Goal: Transaction & Acquisition: Purchase product/service

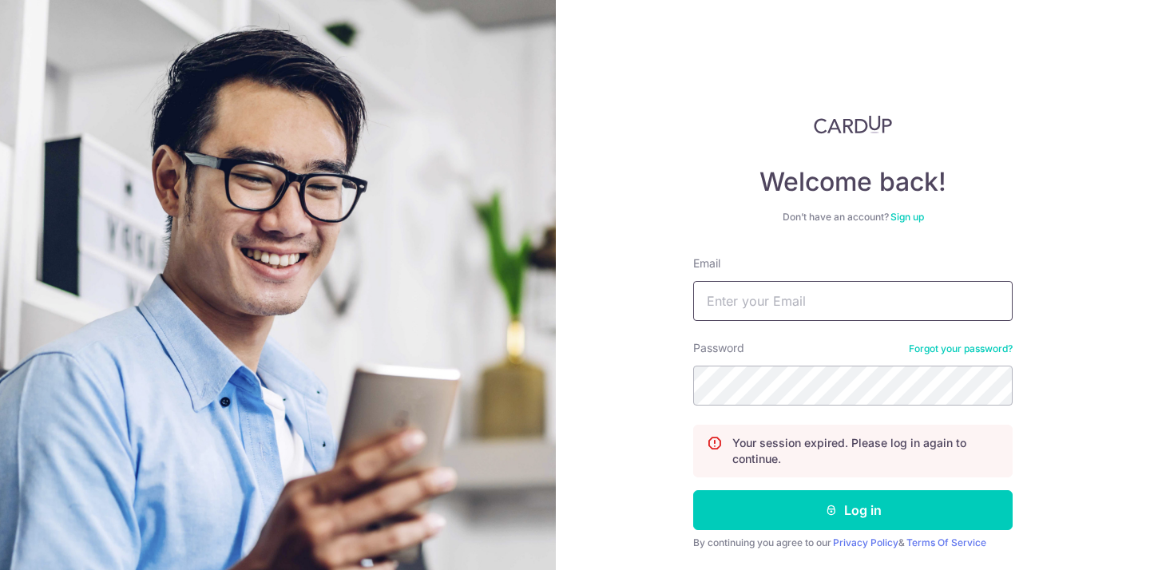
click at [812, 294] on input "Email" at bounding box center [853, 301] width 320 height 40
type input "[PERSON_NAME][EMAIL_ADDRESS][DOMAIN_NAME]"
click at [693, 490] on button "Log in" at bounding box center [853, 510] width 320 height 40
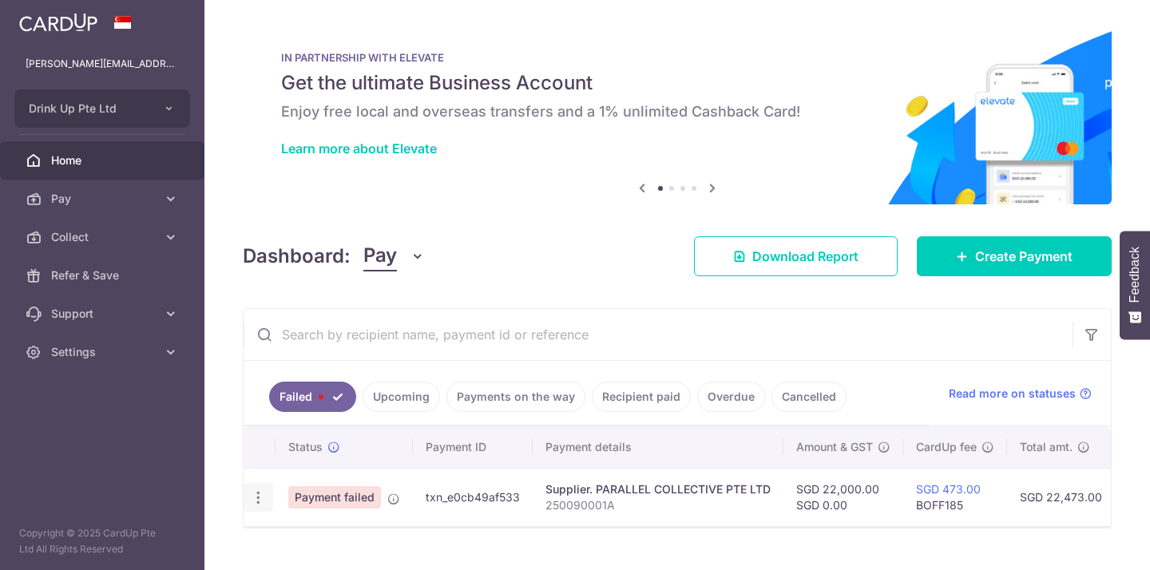
click at [251, 498] on icon "button" at bounding box center [258, 498] width 17 height 17
click at [289, 539] on span "Update payment" at bounding box center [343, 541] width 109 height 19
radio input "true"
type input "22,000.00"
type input "0.00"
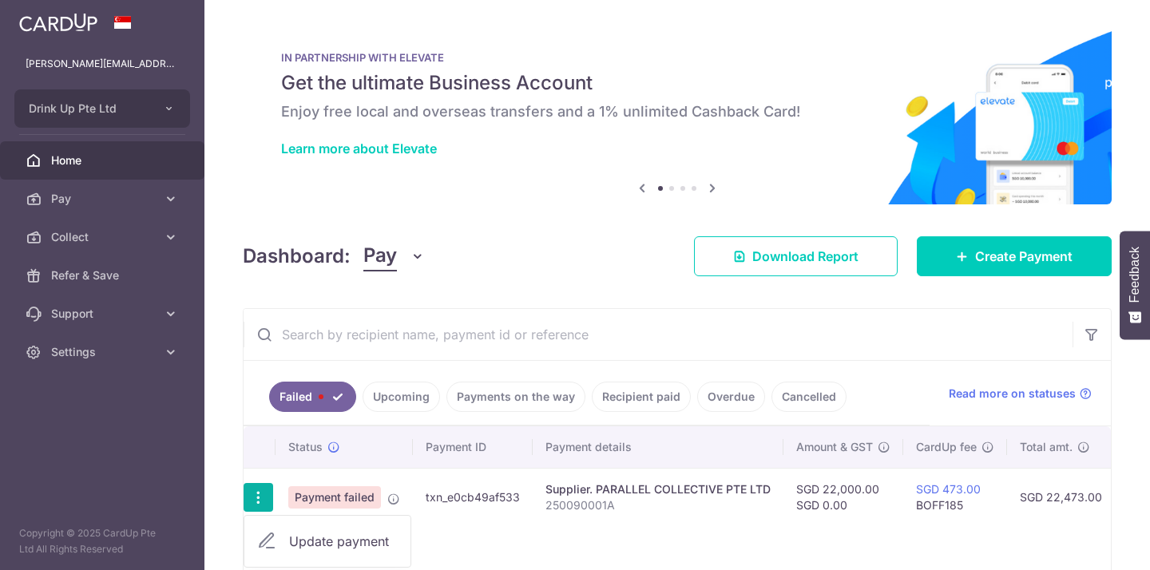
type input "250090001A"
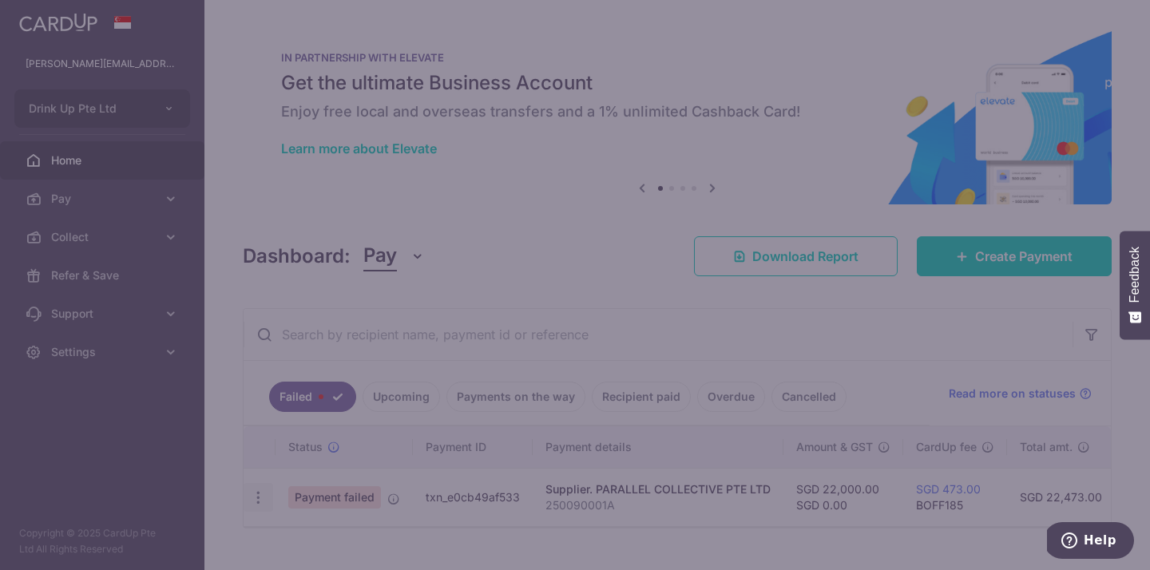
type input "BOFF185"
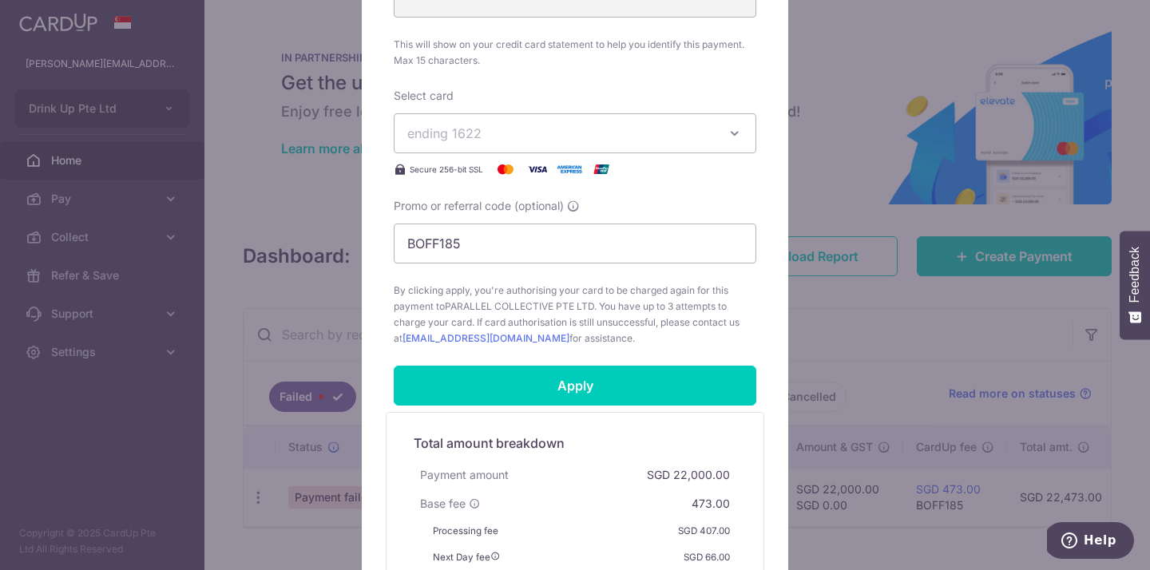
scroll to position [717, 0]
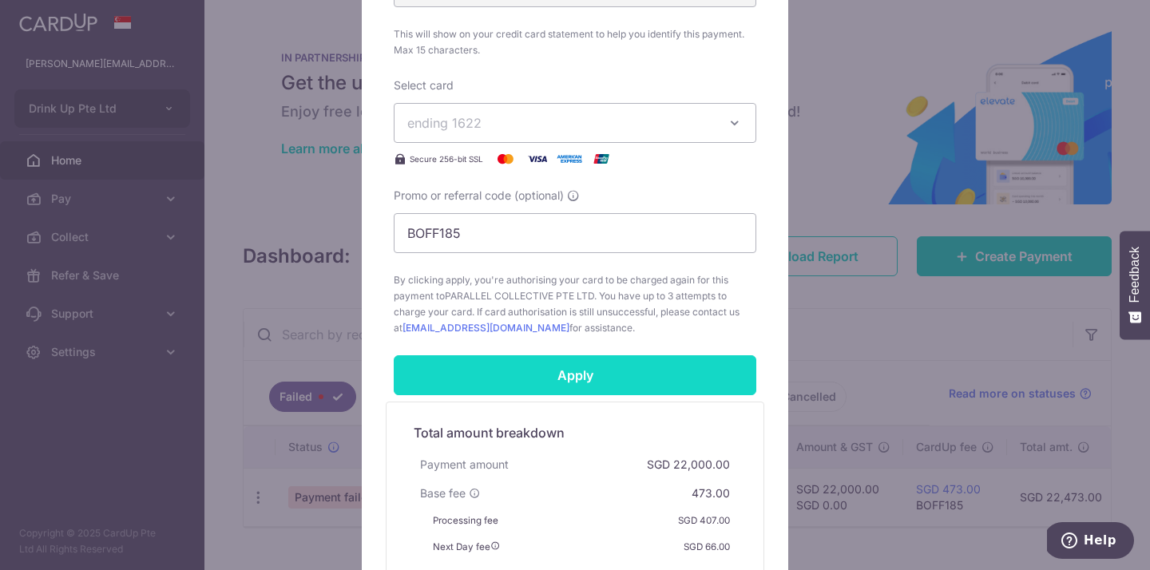
click at [550, 382] on input "Apply" at bounding box center [575, 375] width 363 height 40
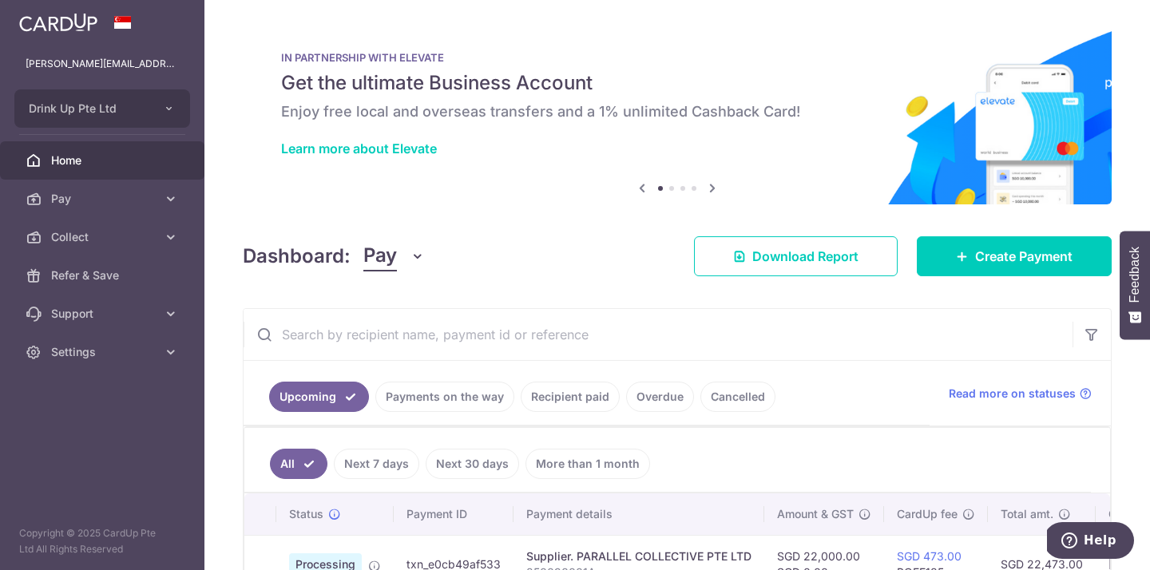
scroll to position [101, 0]
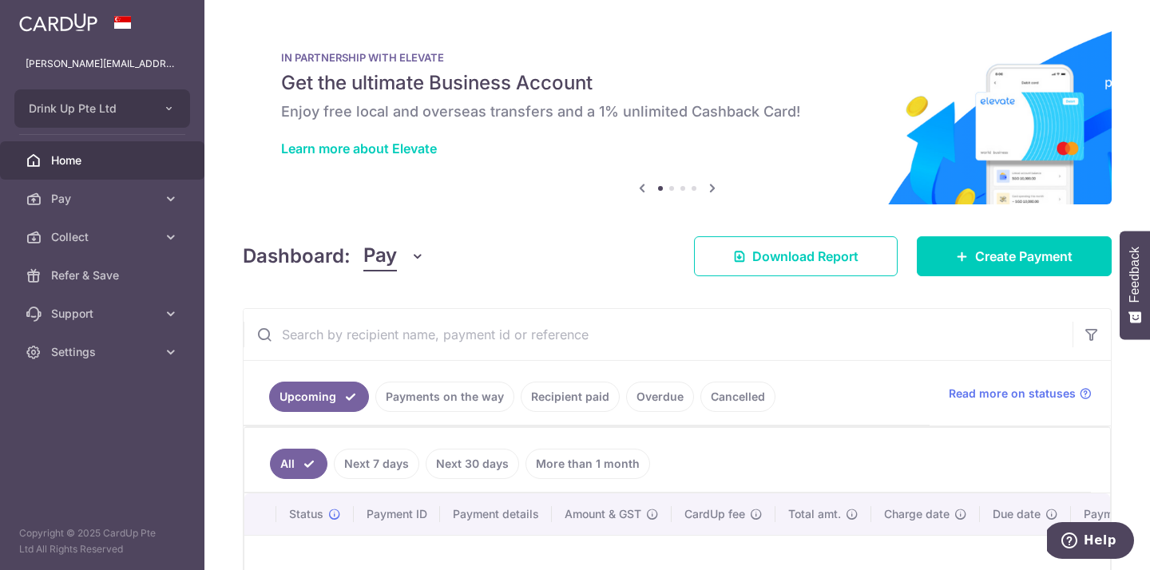
click at [492, 395] on link "Payments on the way" at bounding box center [444, 397] width 139 height 30
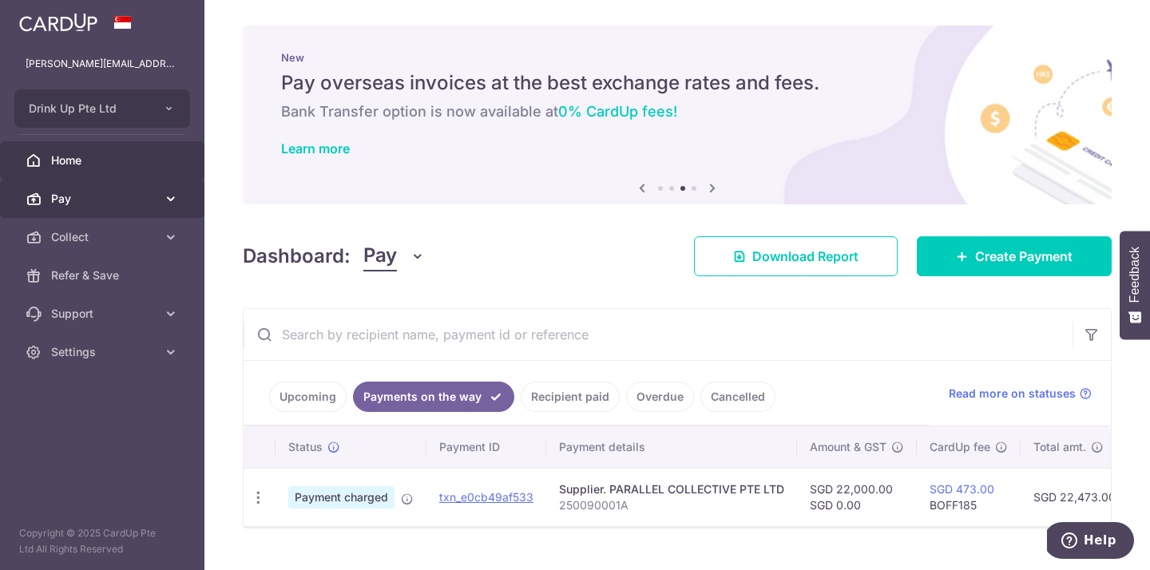
click at [50, 197] on link "Pay" at bounding box center [102, 199] width 204 height 38
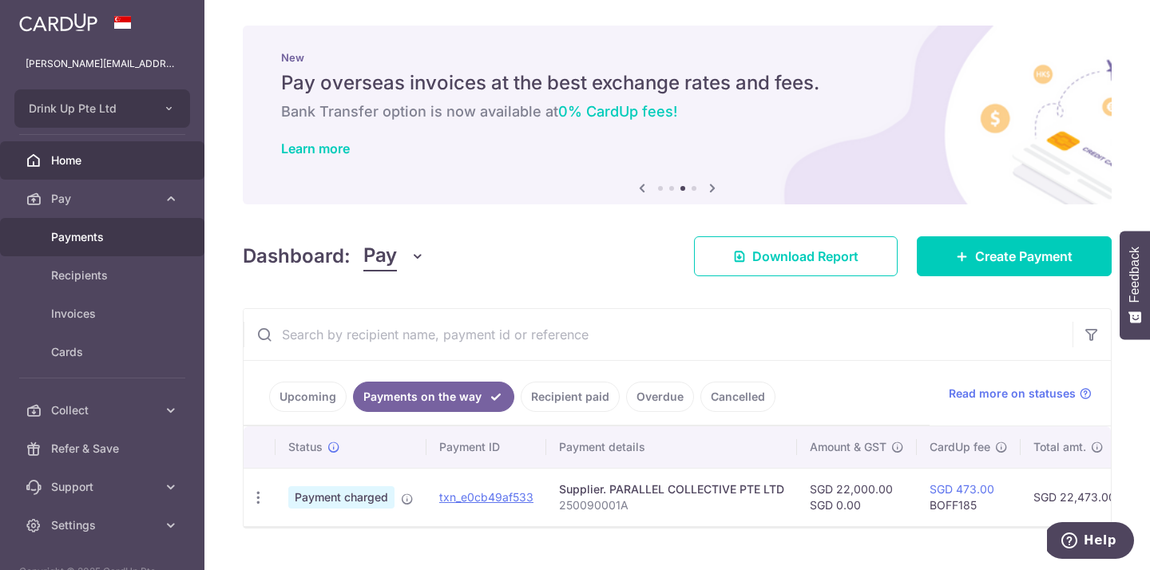
click at [54, 248] on link "Payments" at bounding box center [102, 237] width 204 height 38
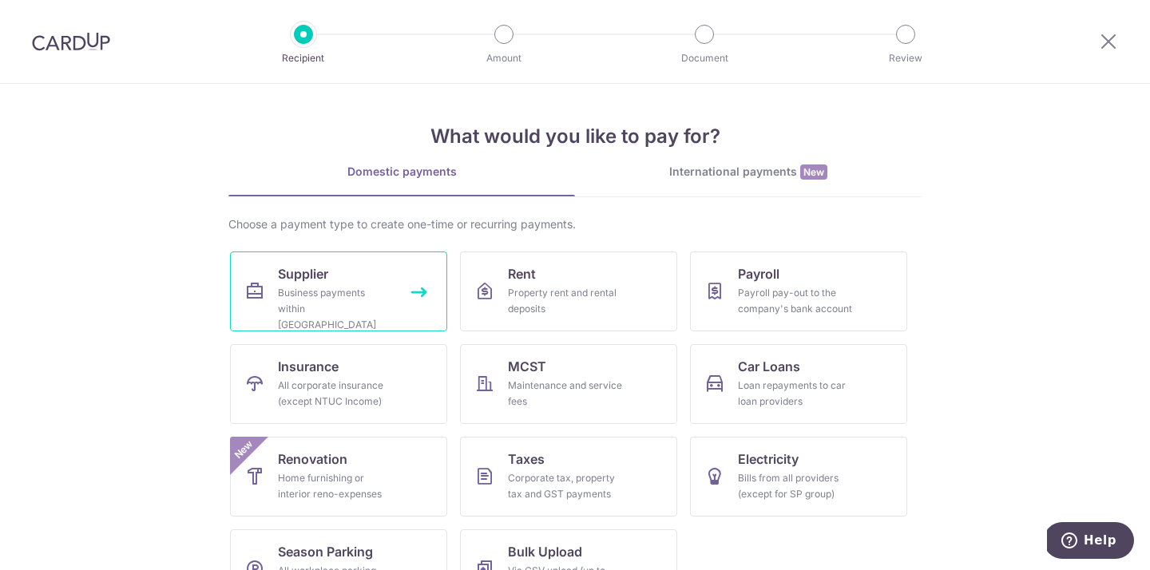
click at [399, 312] on link "Supplier Business payments within Singapore" at bounding box center [338, 292] width 217 height 80
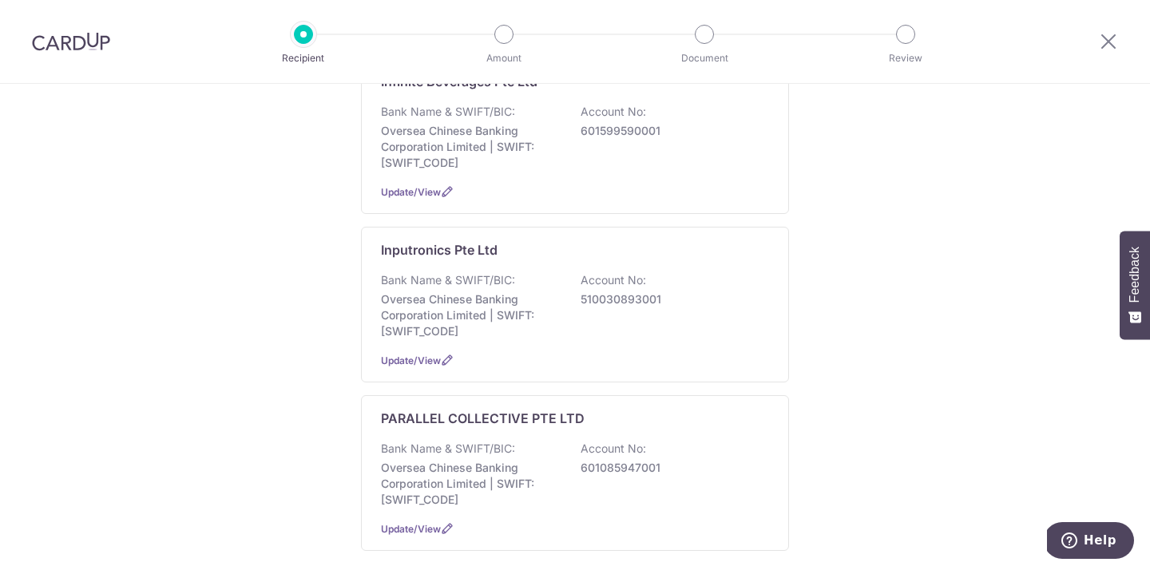
scroll to position [302, 0]
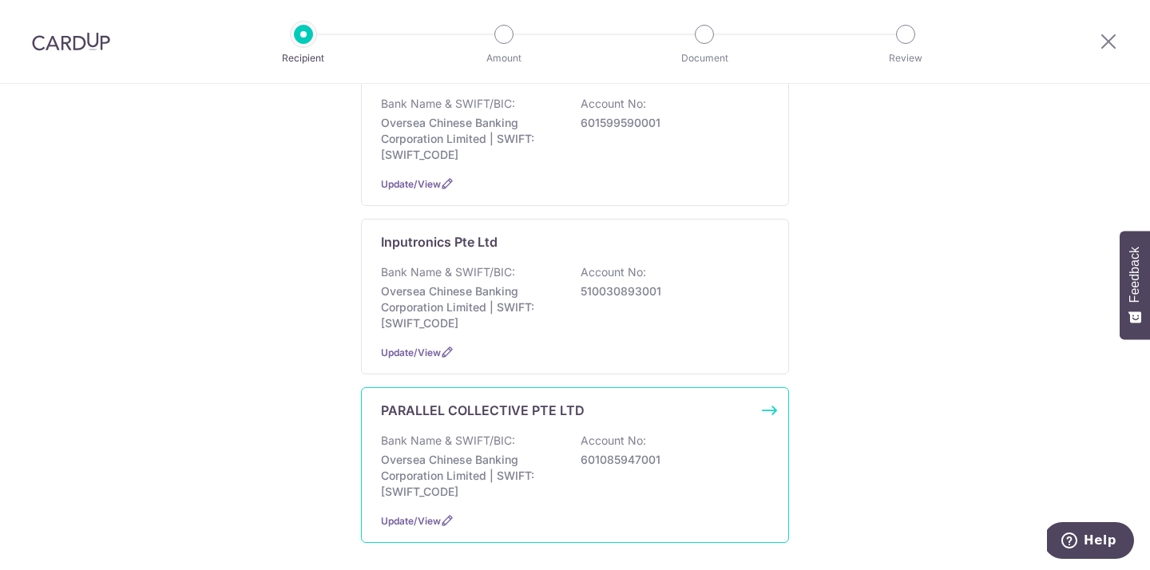
click at [393, 433] on p "Bank Name & SWIFT/BIC:" at bounding box center [448, 441] width 134 height 16
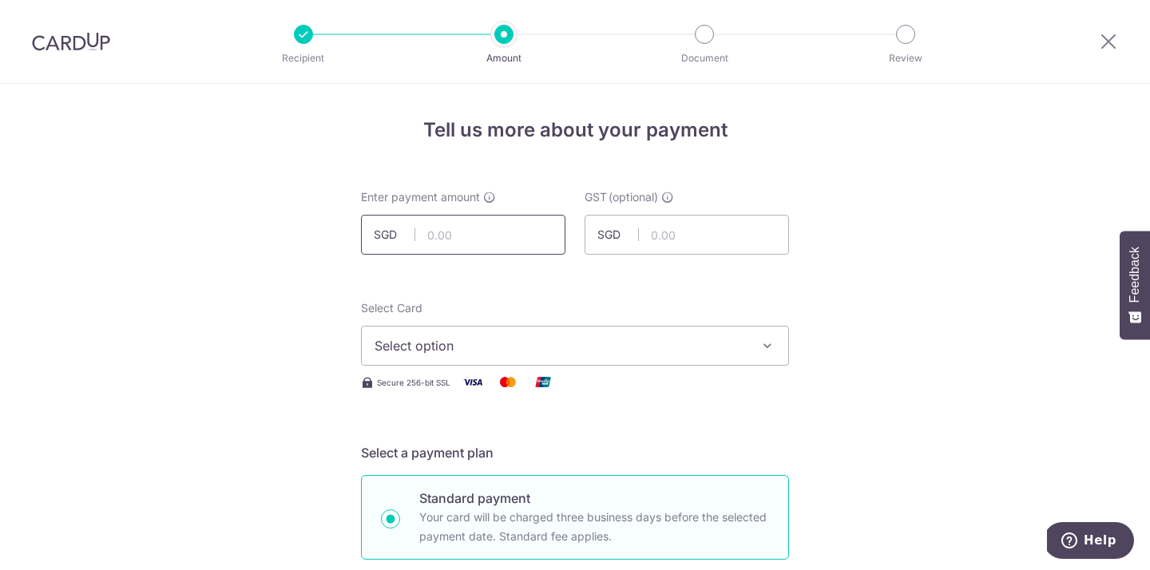
click at [438, 224] on input "text" at bounding box center [463, 235] width 204 height 40
type input "3,000.00"
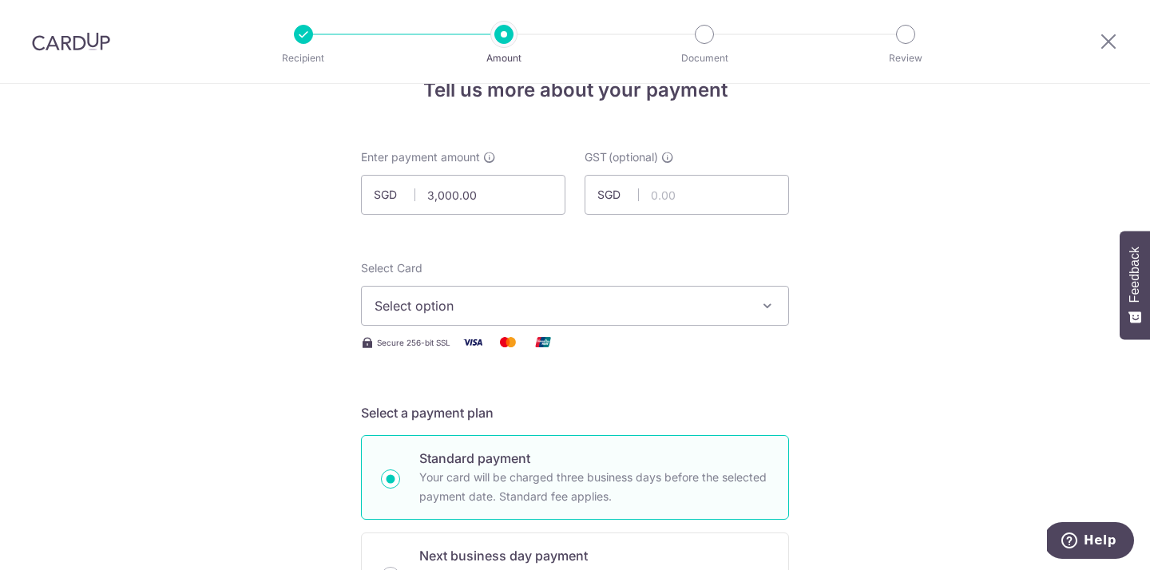
scroll to position [105, 0]
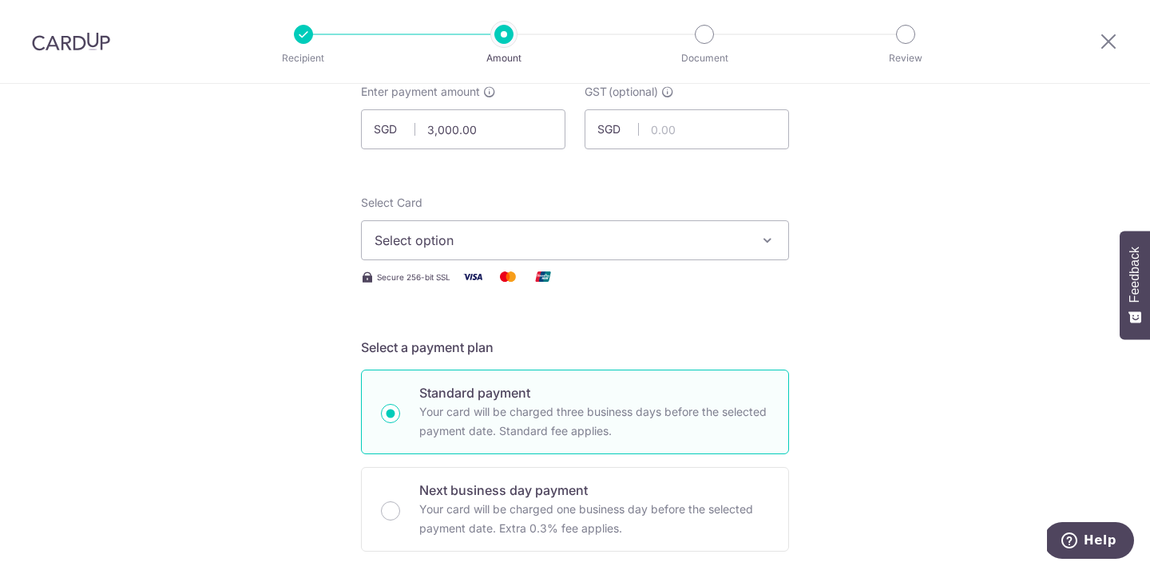
click at [408, 207] on span "Select Card" at bounding box center [392, 203] width 62 height 14
click at [408, 220] on button "Select option" at bounding box center [575, 240] width 428 height 40
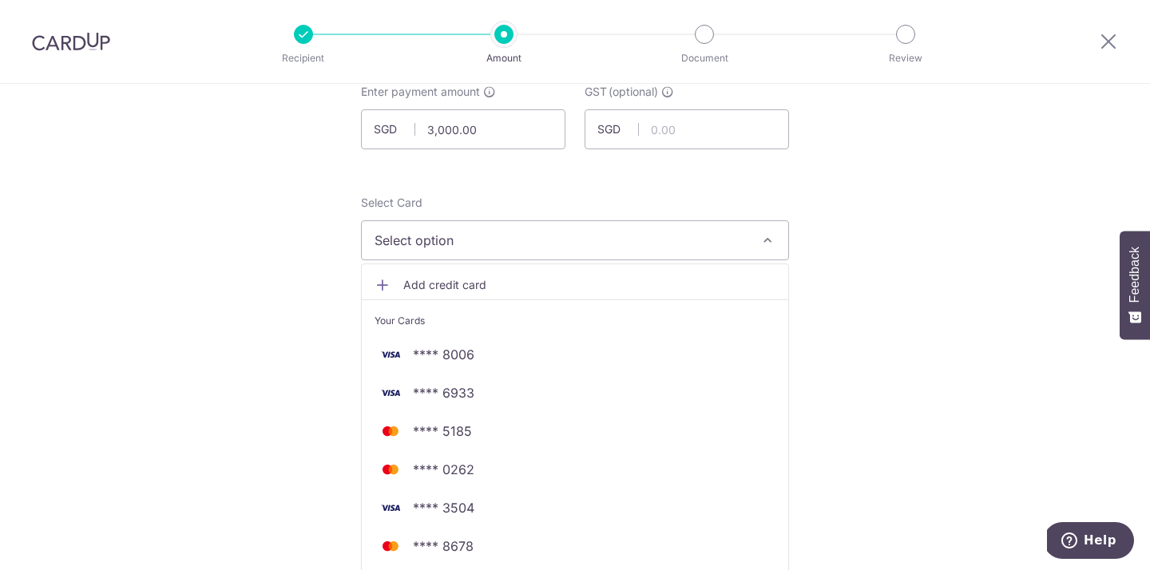
click at [408, 238] on span "Select option" at bounding box center [561, 240] width 372 height 19
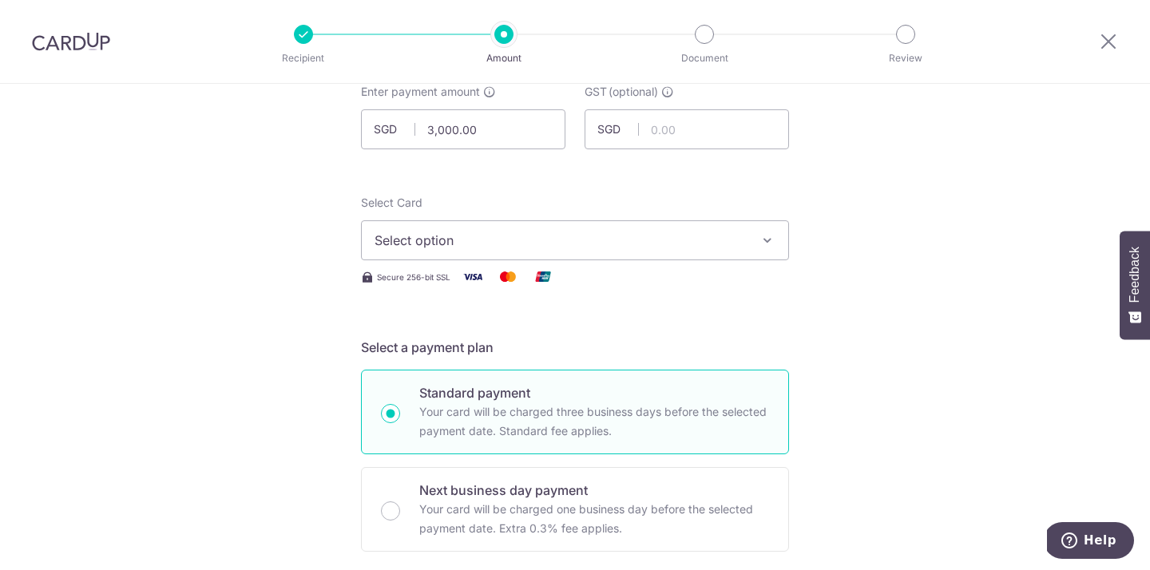
click at [405, 243] on span "Select option" at bounding box center [561, 240] width 372 height 19
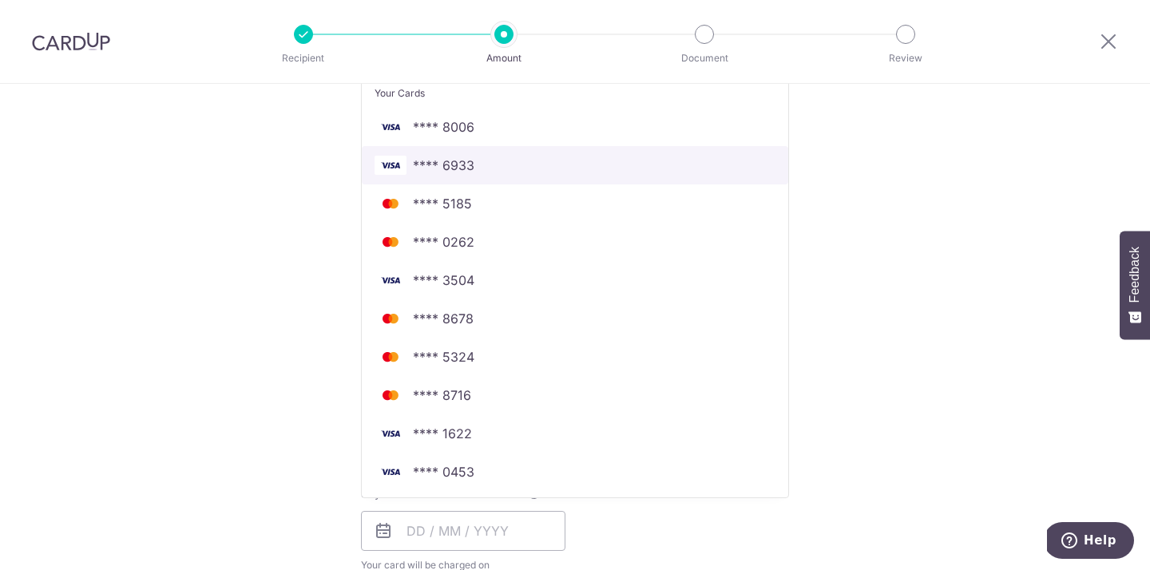
scroll to position [339, 0]
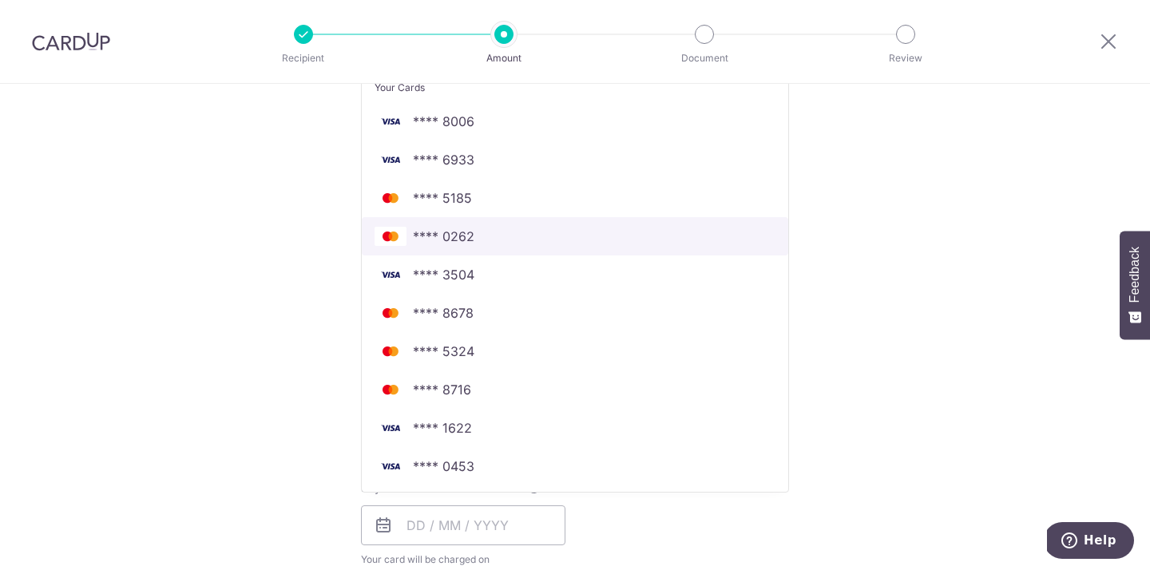
click at [462, 230] on span "**** 0262" at bounding box center [444, 236] width 62 height 19
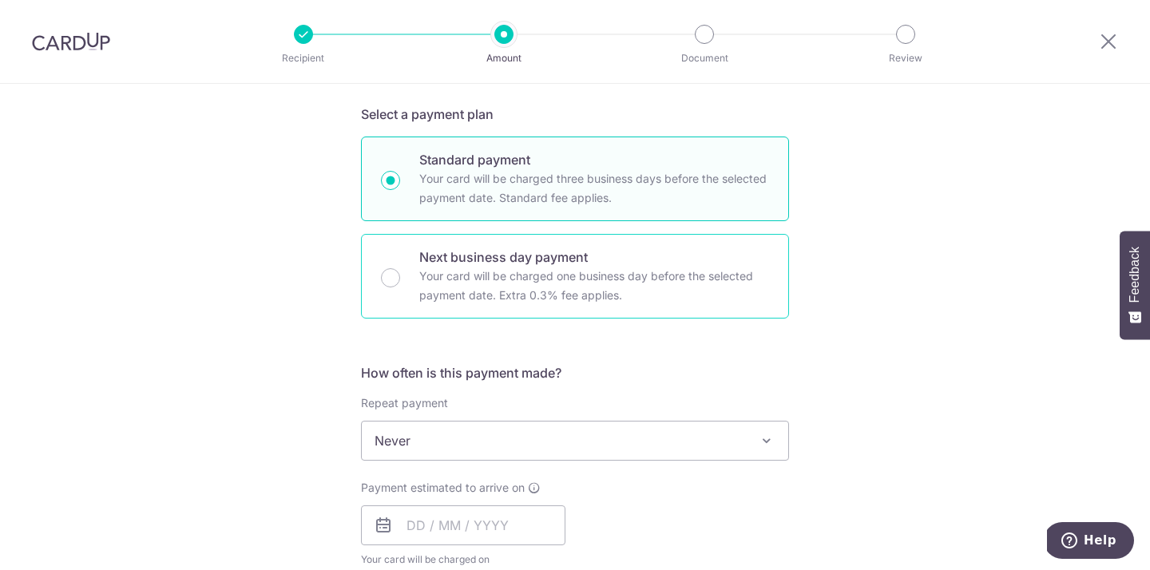
click at [400, 280] on div "Next business day payment Your card will be charged one business day before the…" at bounding box center [575, 276] width 428 height 85
radio input "false"
radio input "true"
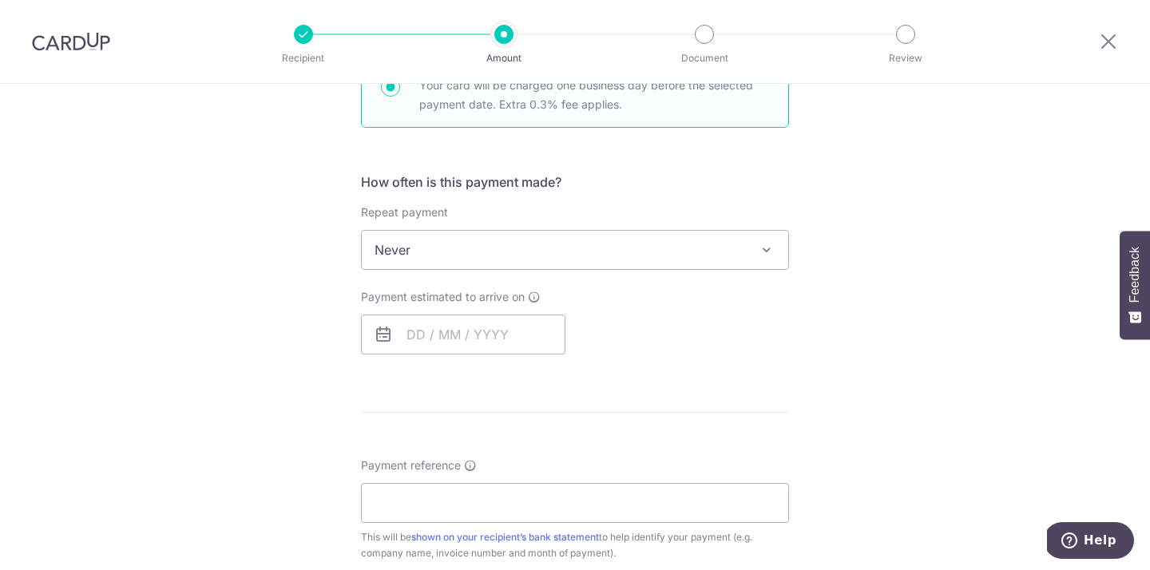
scroll to position [569, 0]
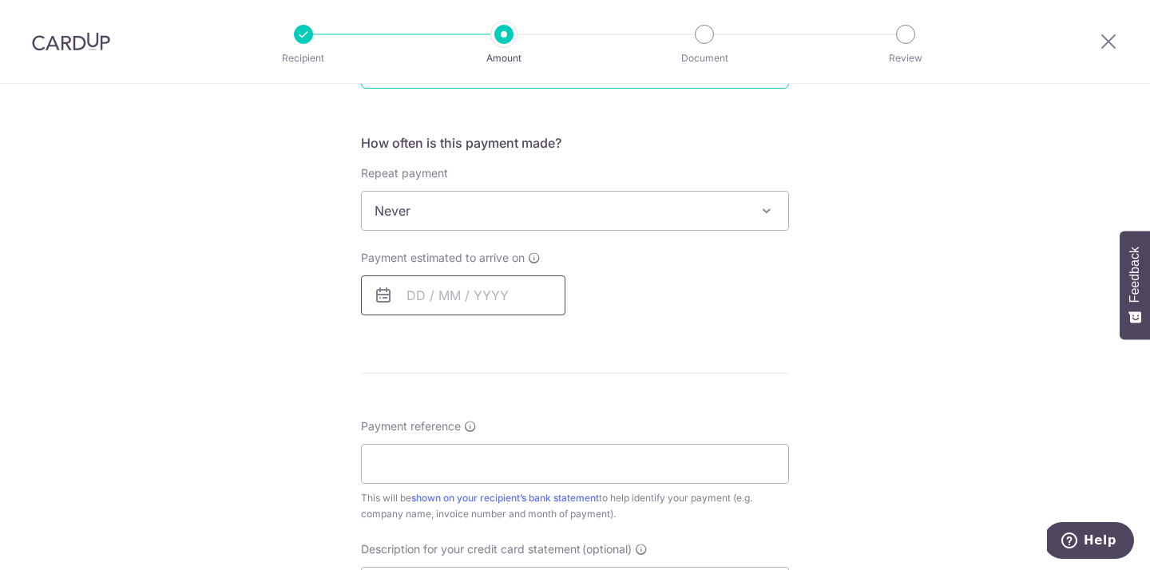
click at [407, 299] on input "text" at bounding box center [463, 296] width 204 height 40
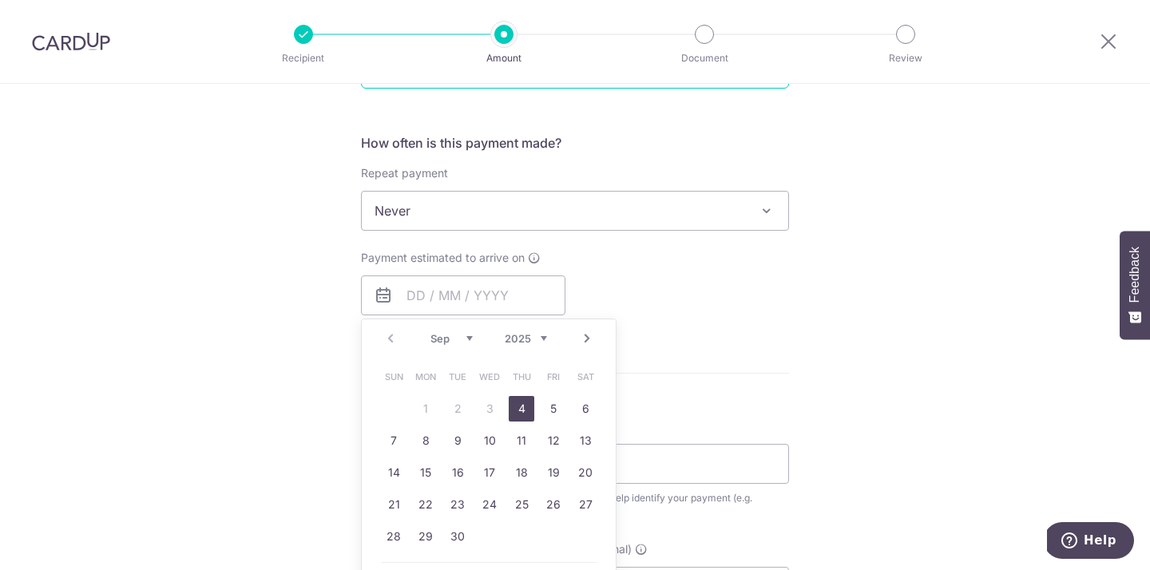
click at [521, 414] on link "4" at bounding box center [522, 409] width 26 height 26
type input "[DATE]"
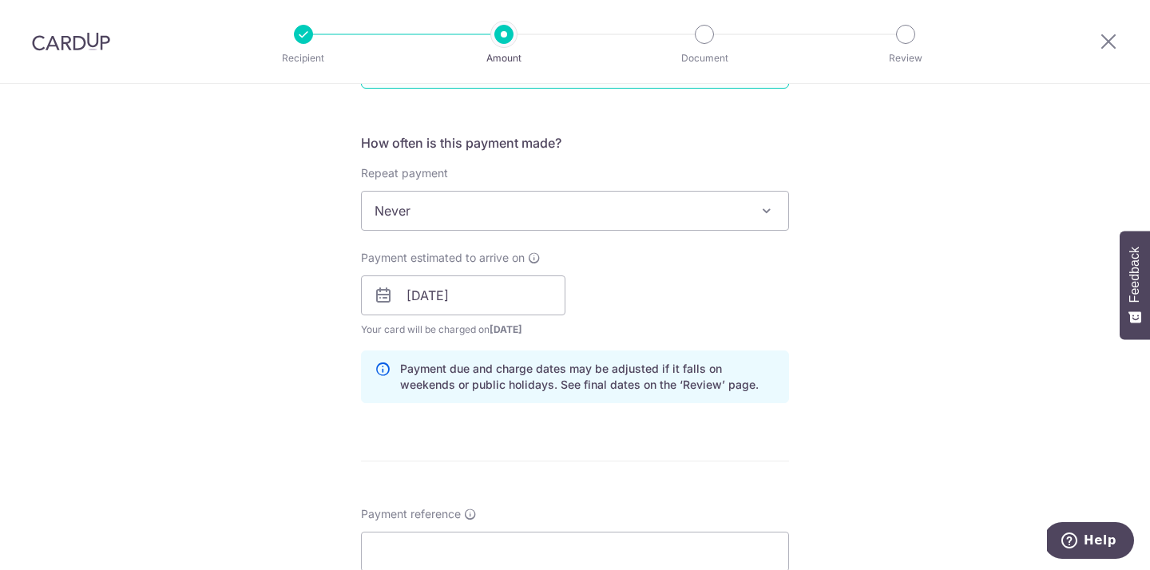
scroll to position [748, 0]
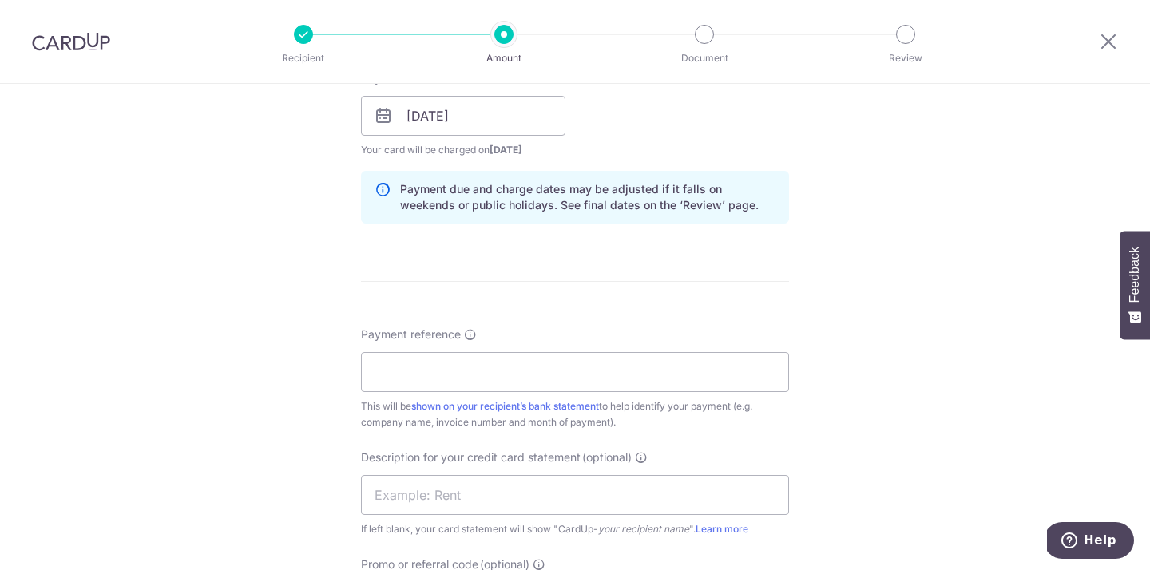
click at [438, 395] on div "Payment reference This will be shown on your recipient’s bank statement to help…" at bounding box center [575, 379] width 428 height 104
click at [436, 367] on input "Payment reference" at bounding box center [575, 372] width 428 height 40
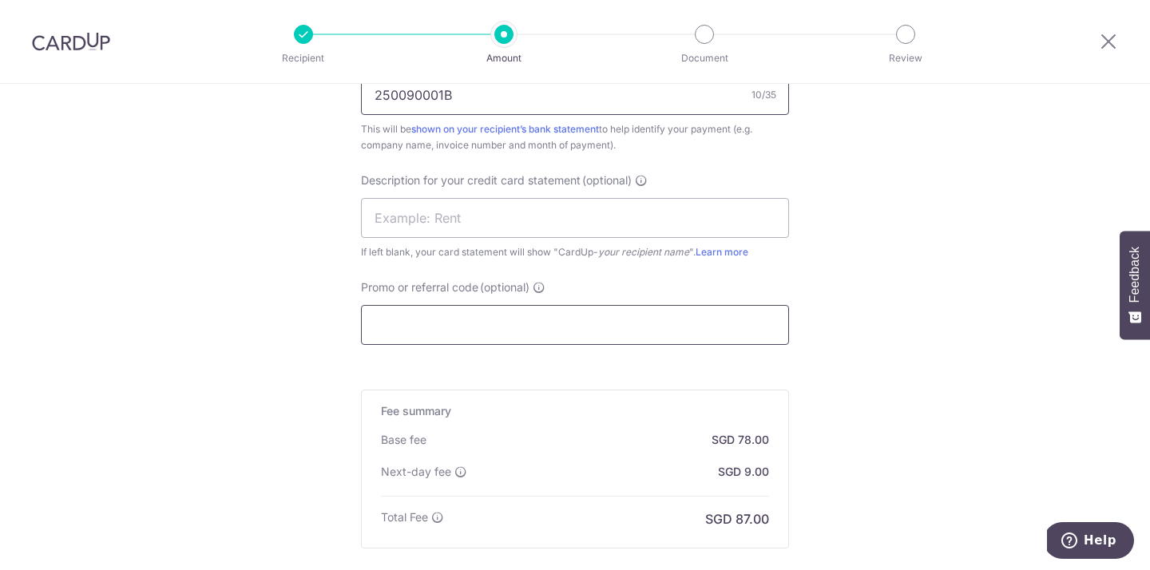
scroll to position [1082, 0]
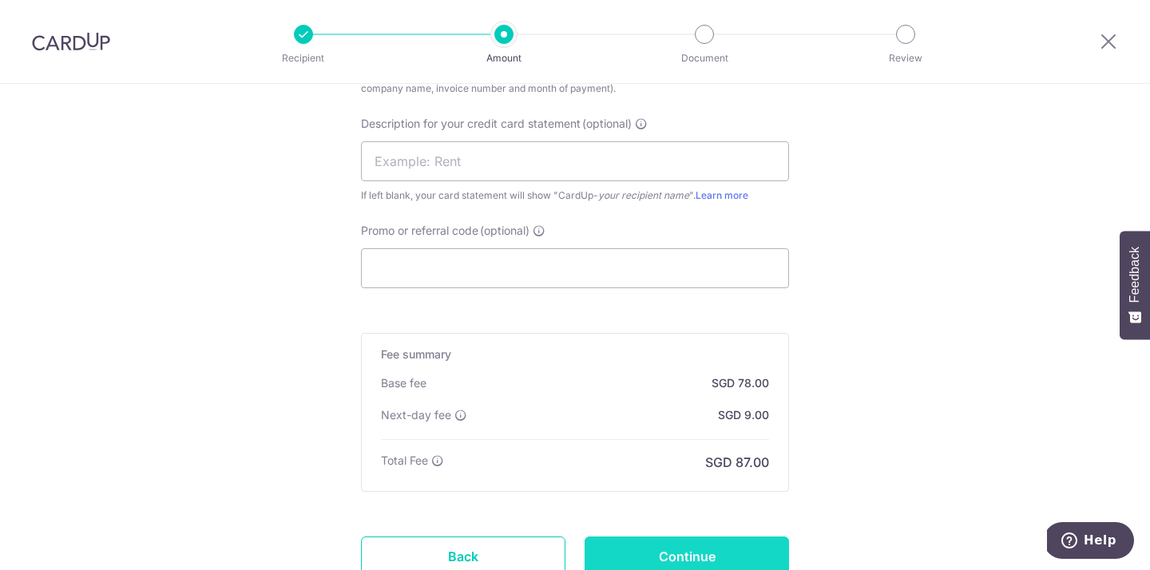
type input "250090001B"
click at [632, 543] on input "Continue" at bounding box center [687, 557] width 204 height 40
type input "Create Schedule"
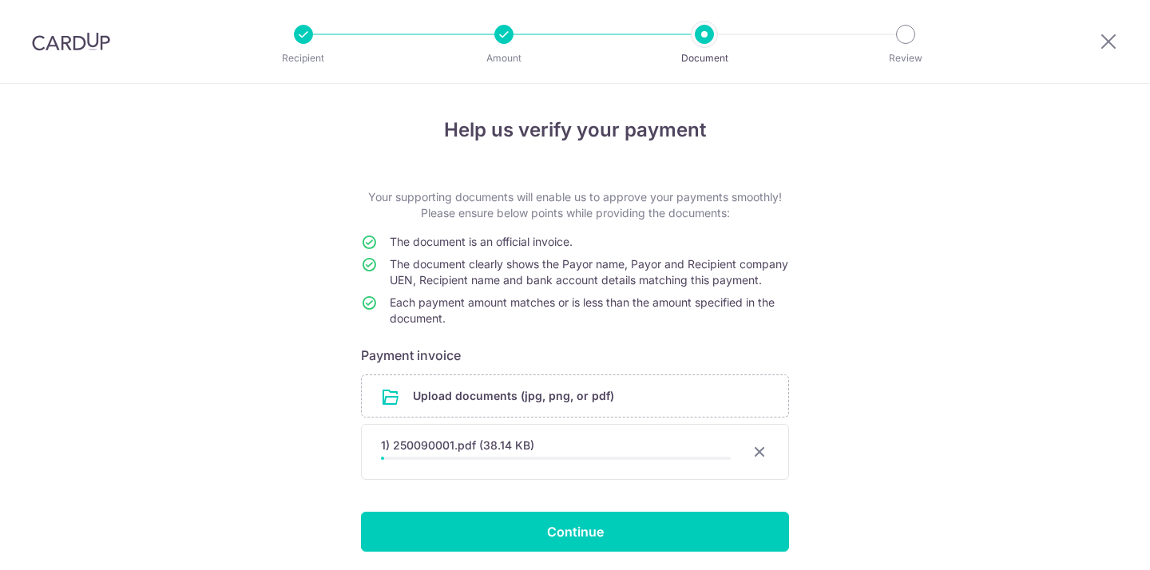
scroll to position [73, 0]
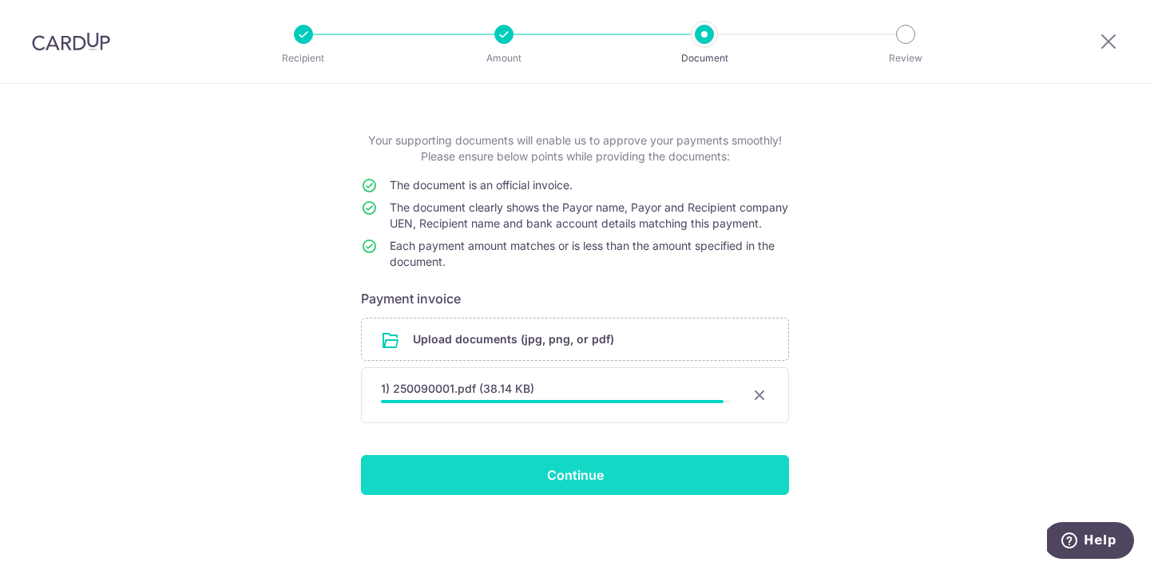
click at [641, 470] on input "Continue" at bounding box center [575, 475] width 428 height 40
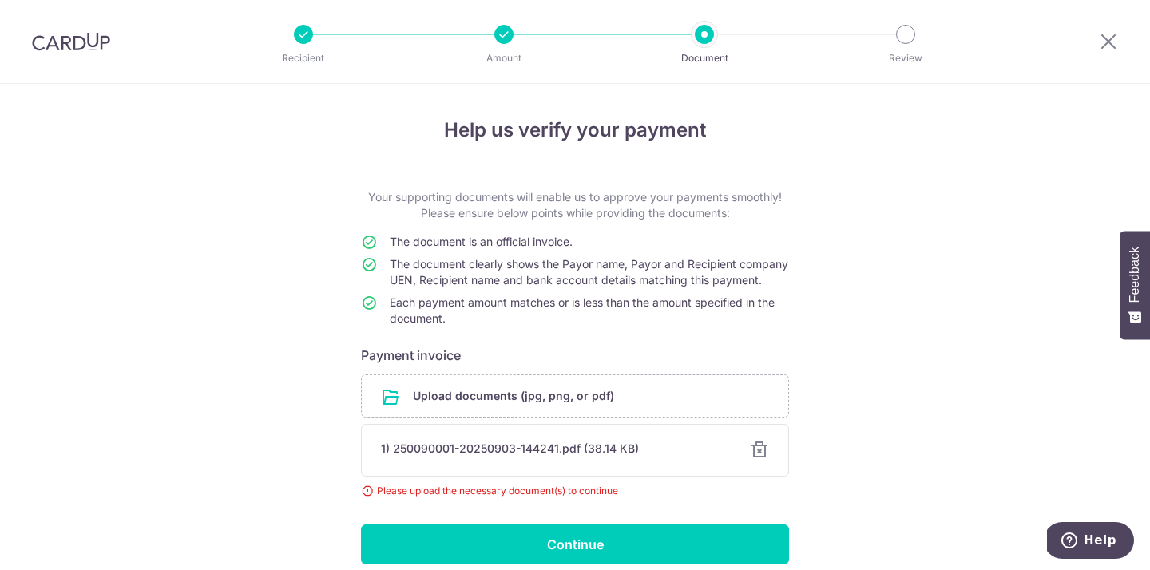
scroll to position [26, 0]
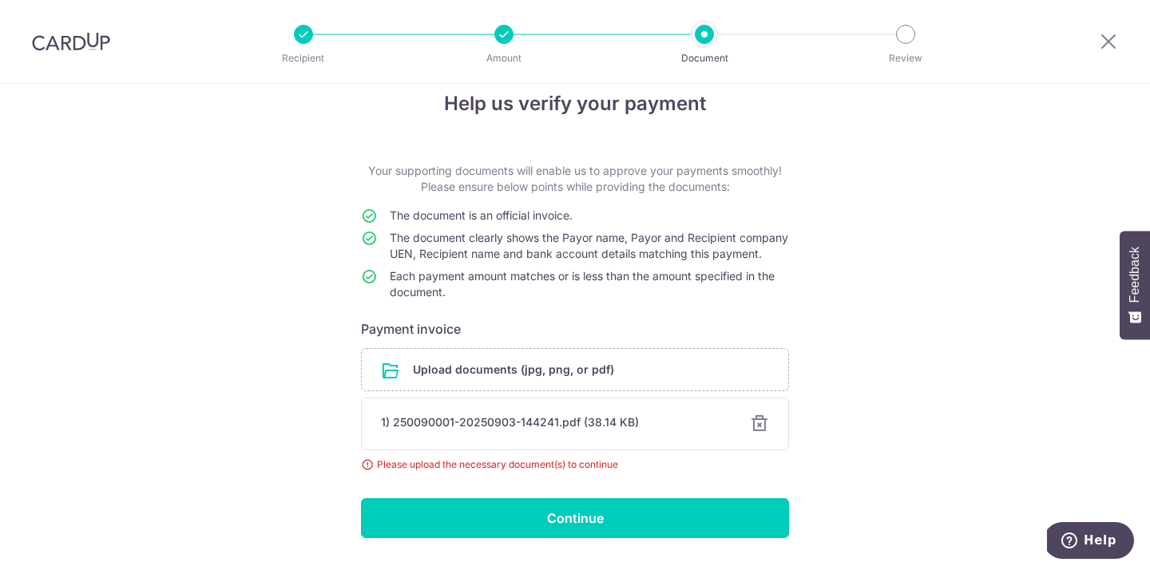
click at [764, 434] on div at bounding box center [759, 424] width 19 height 19
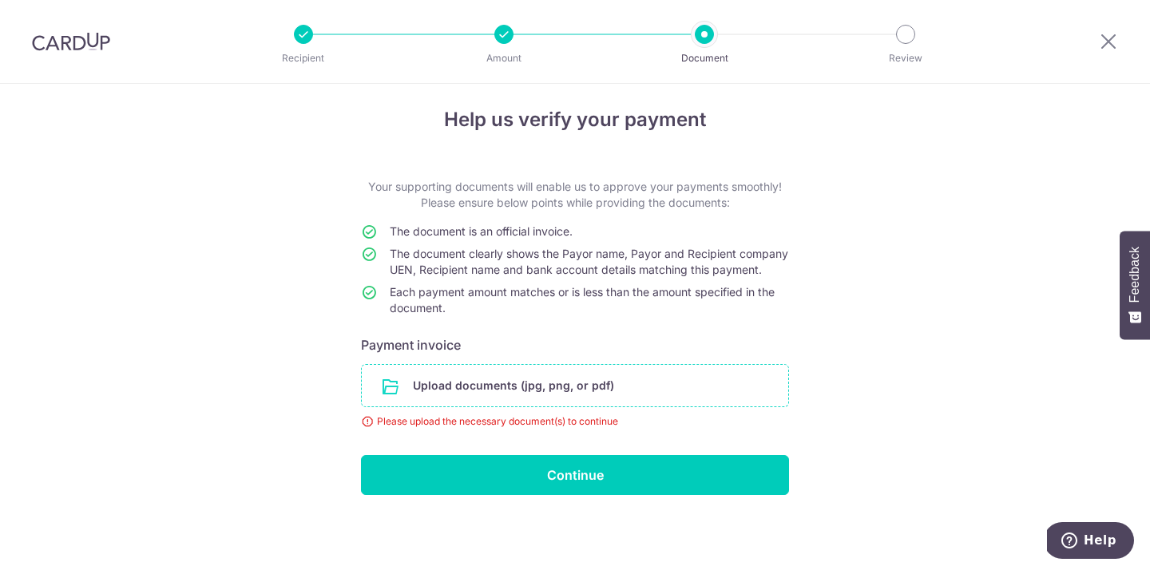
click at [642, 383] on input "file" at bounding box center [575, 386] width 427 height 42
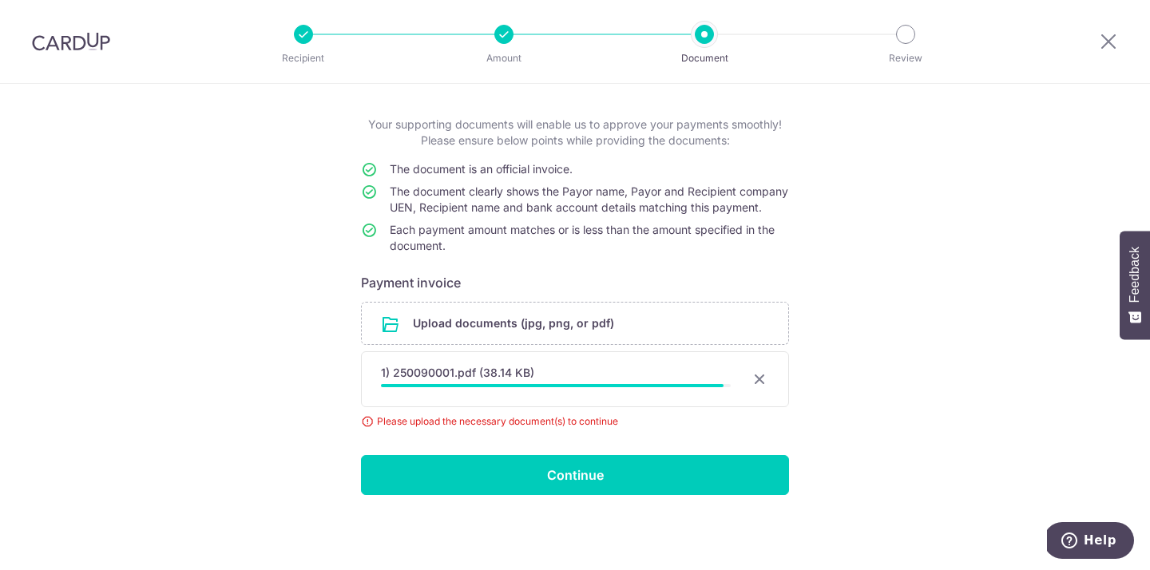
scroll to position [69, 0]
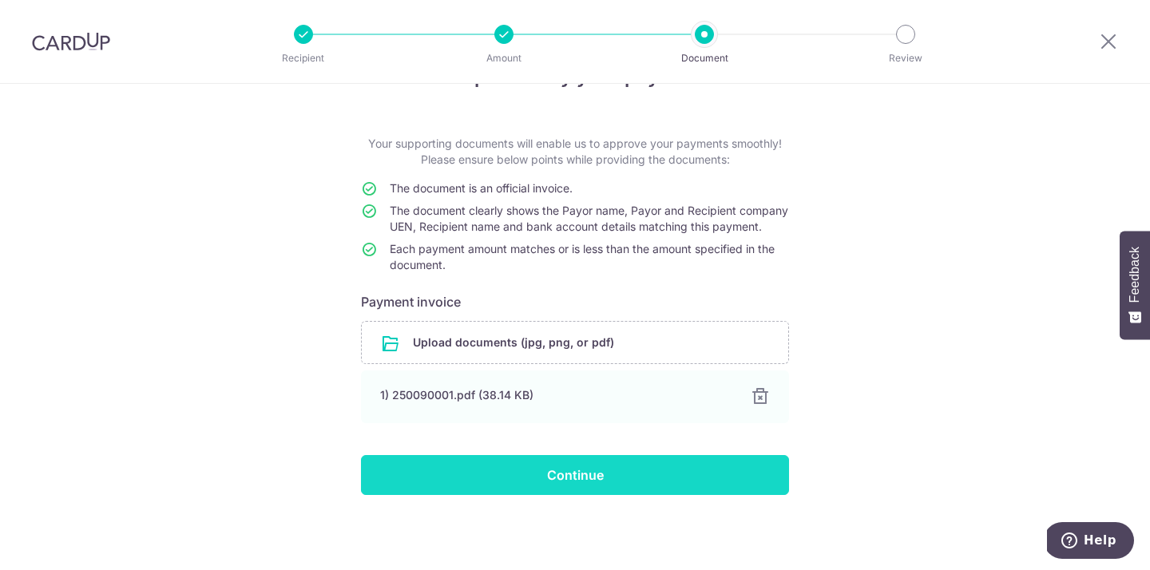
click at [743, 464] on input "Continue" at bounding box center [575, 475] width 428 height 40
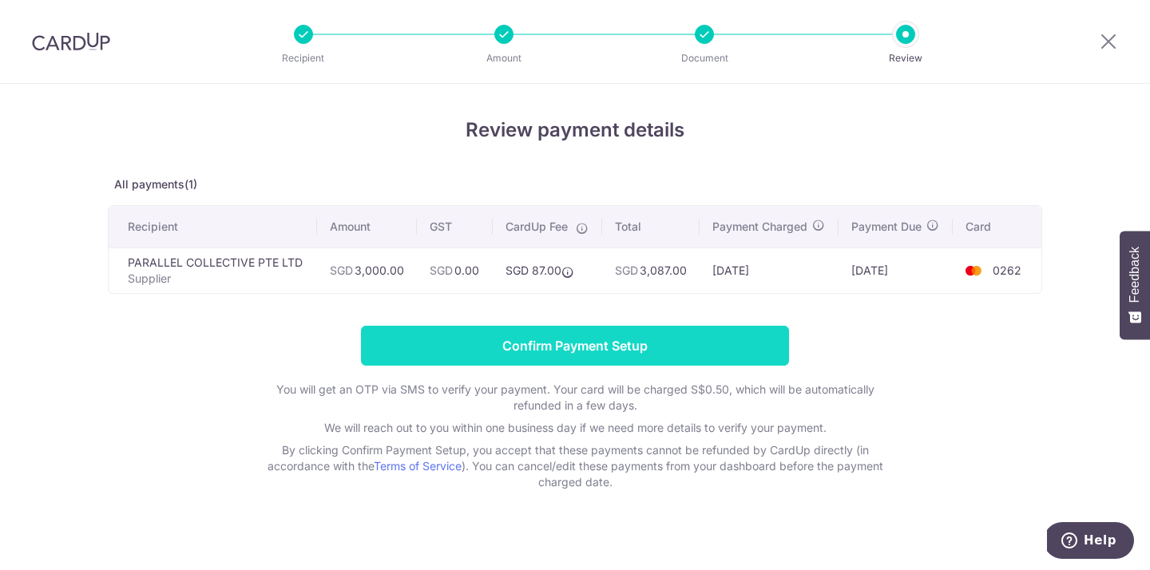
click at [440, 366] on input "Confirm Payment Setup" at bounding box center [575, 346] width 428 height 40
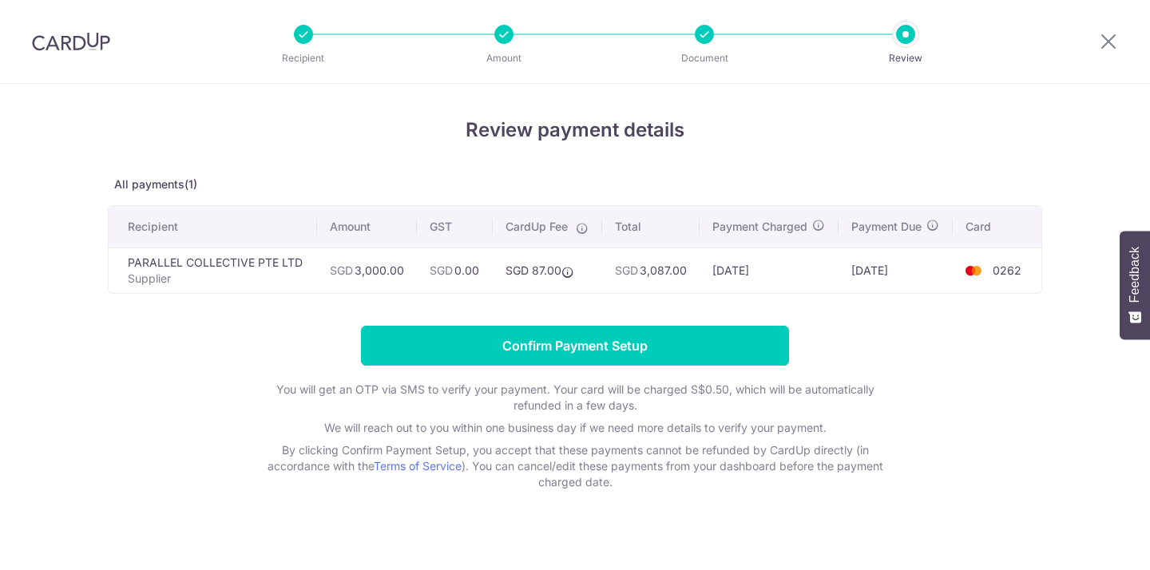
scroll to position [30, 0]
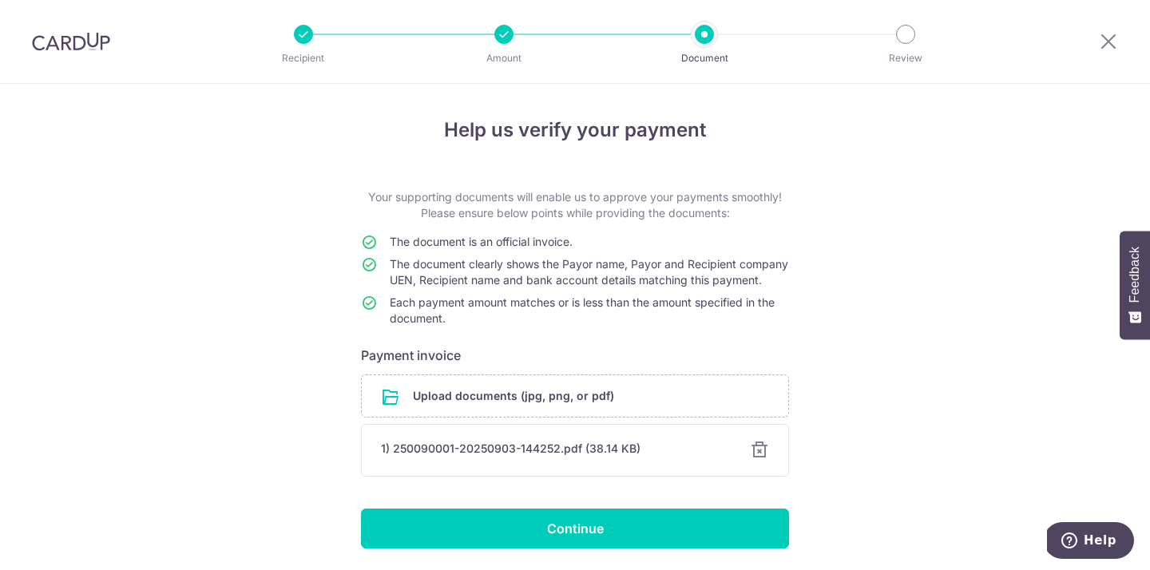
scroll to position [69, 0]
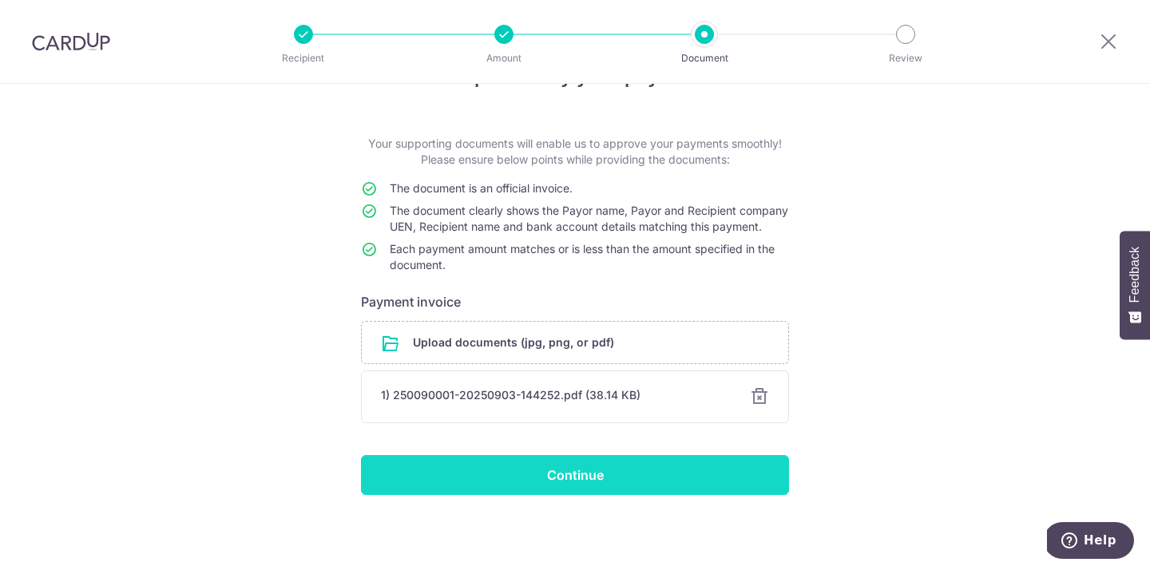
click at [384, 485] on input "Continue" at bounding box center [575, 475] width 428 height 40
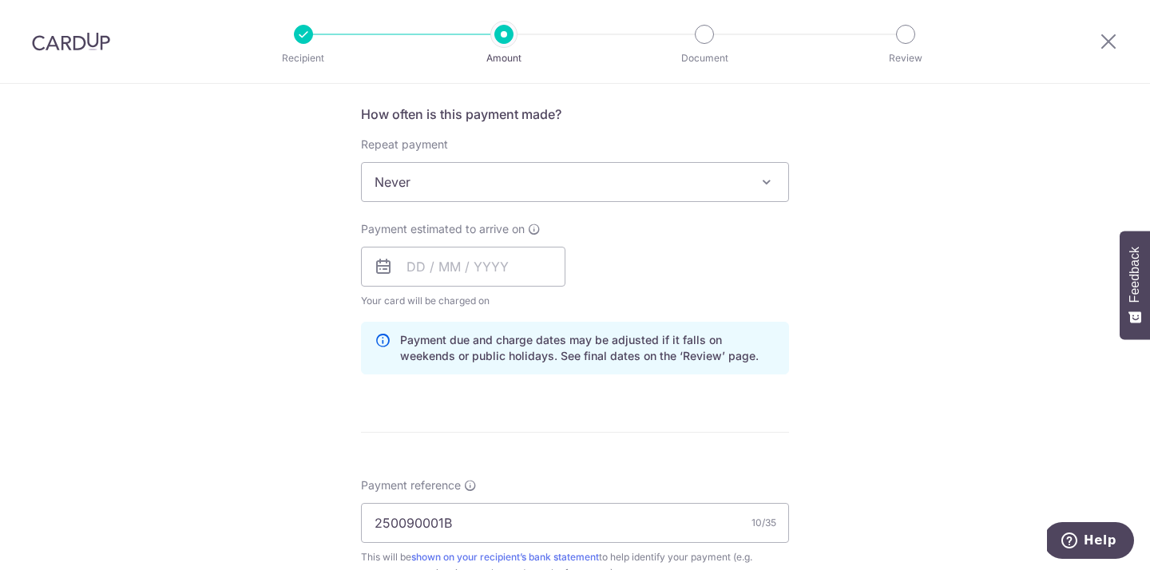
scroll to position [601, 0]
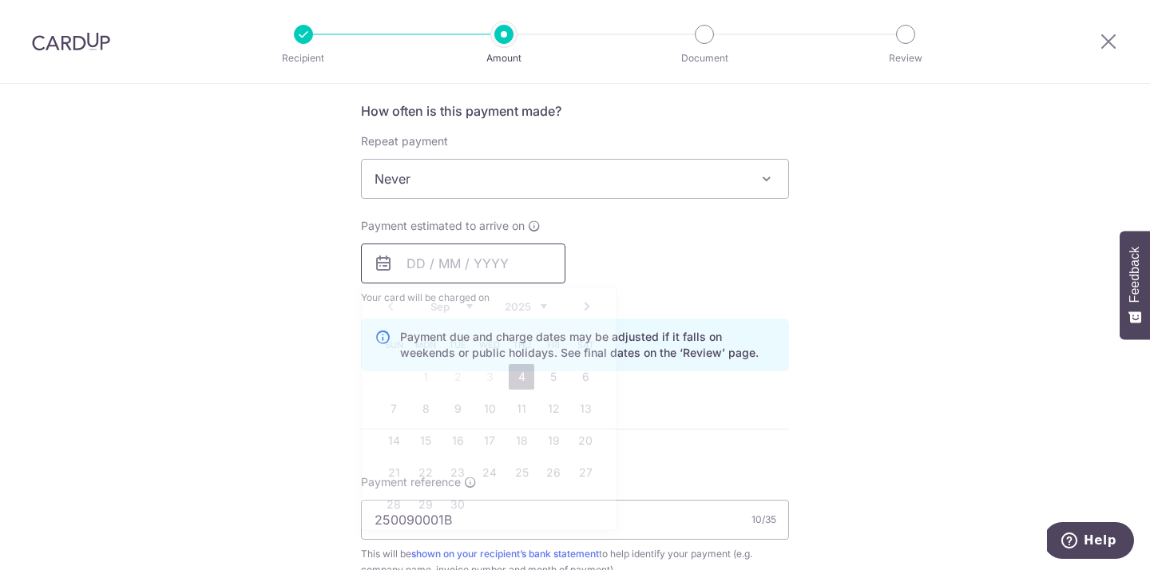
click at [431, 253] on input "text" at bounding box center [463, 264] width 204 height 40
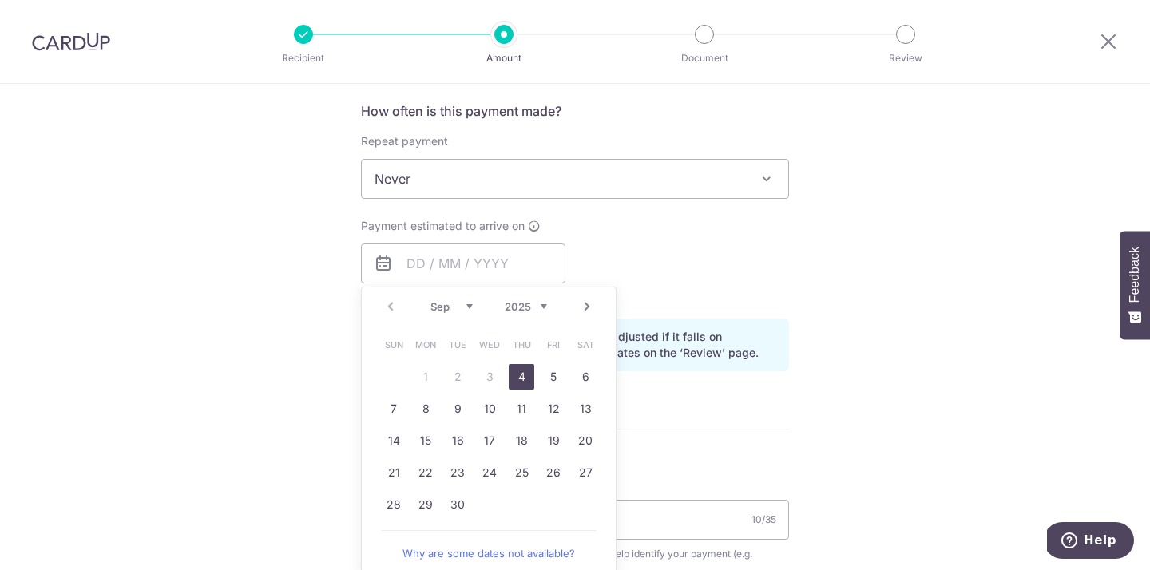
click at [517, 383] on link "4" at bounding box center [522, 377] width 26 height 26
type input "[DATE]"
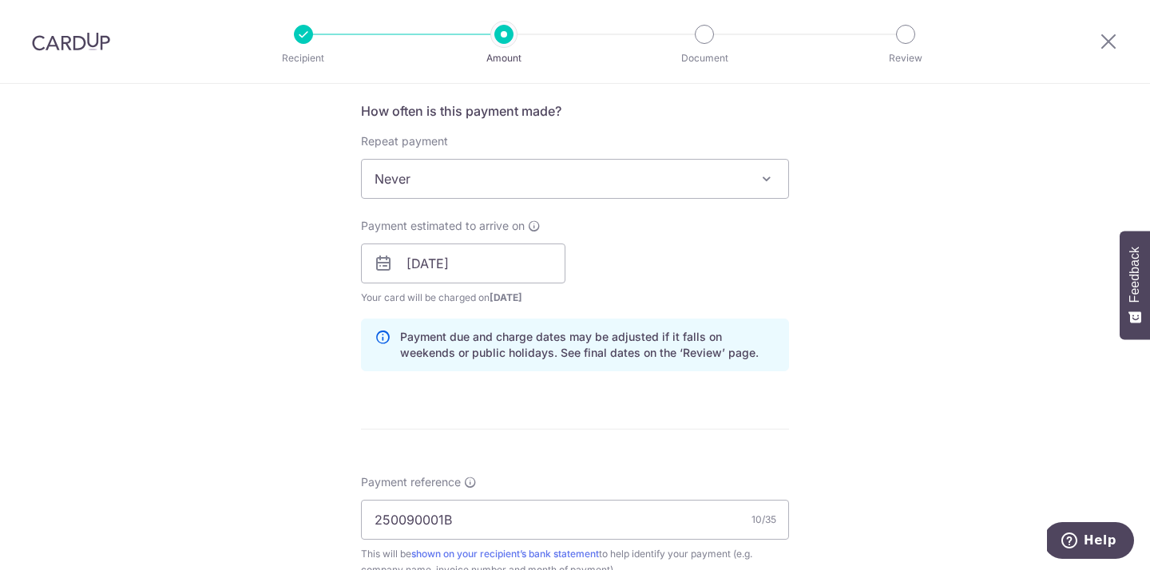
click at [570, 292] on div "Payment estimated to arrive on 04/09/2025 Prev Next Sep Oct Nov Dec 2025 2026 2…" at bounding box center [463, 262] width 224 height 88
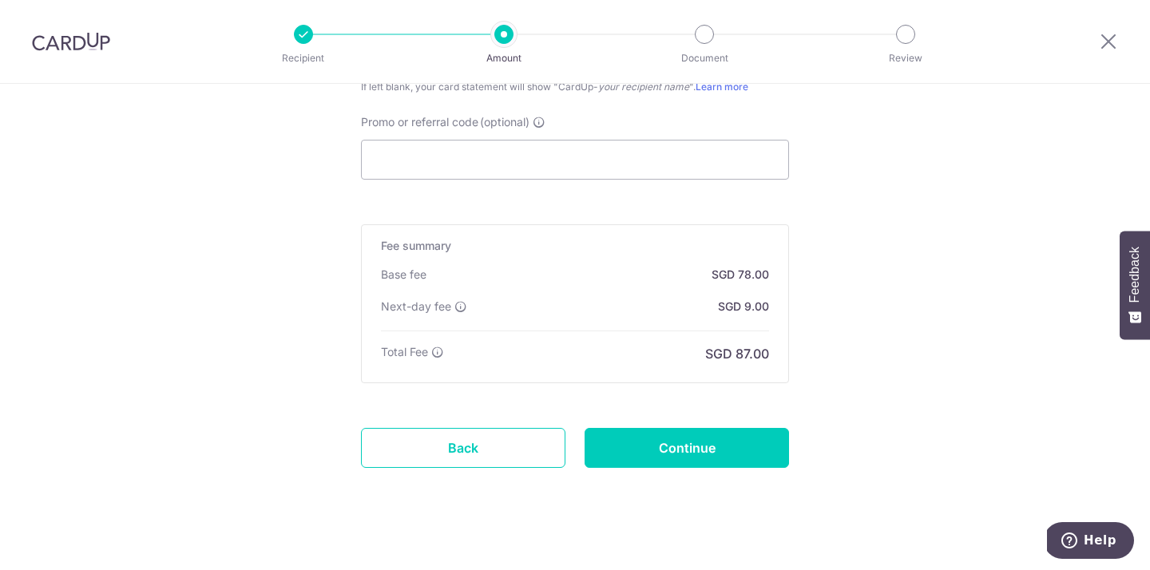
scroll to position [1209, 0]
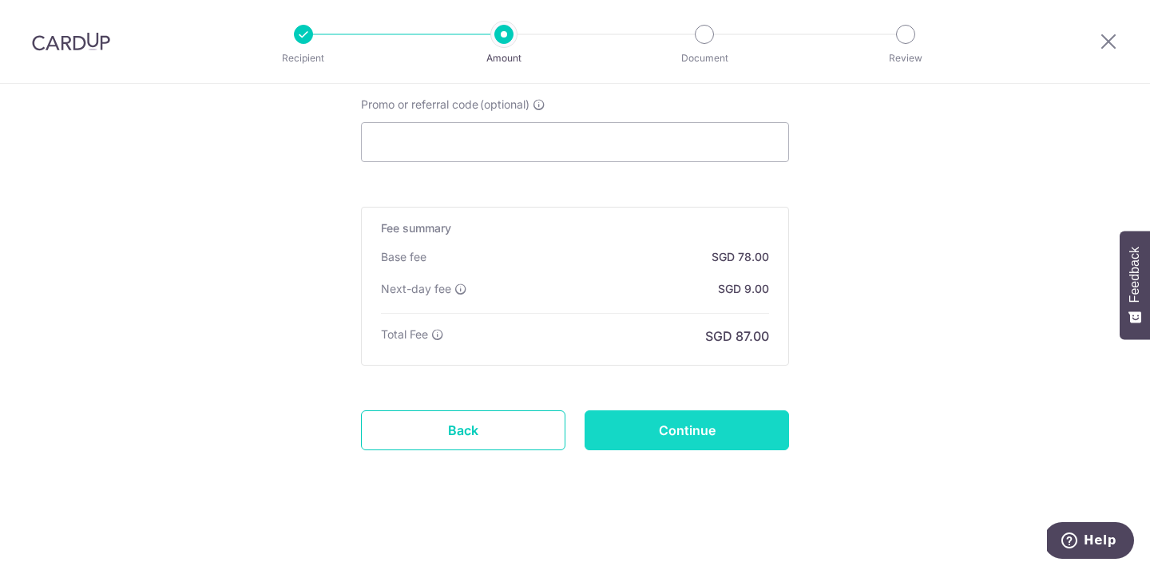
click at [649, 439] on input "Continue" at bounding box center [687, 431] width 204 height 40
type input "Update Schedule"
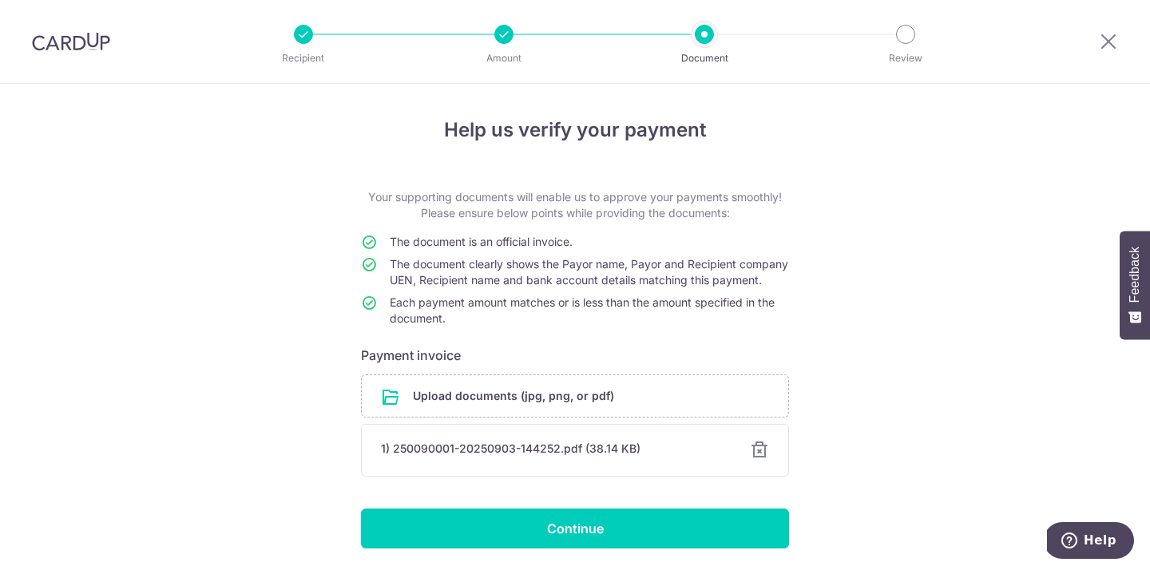
scroll to position [69, 0]
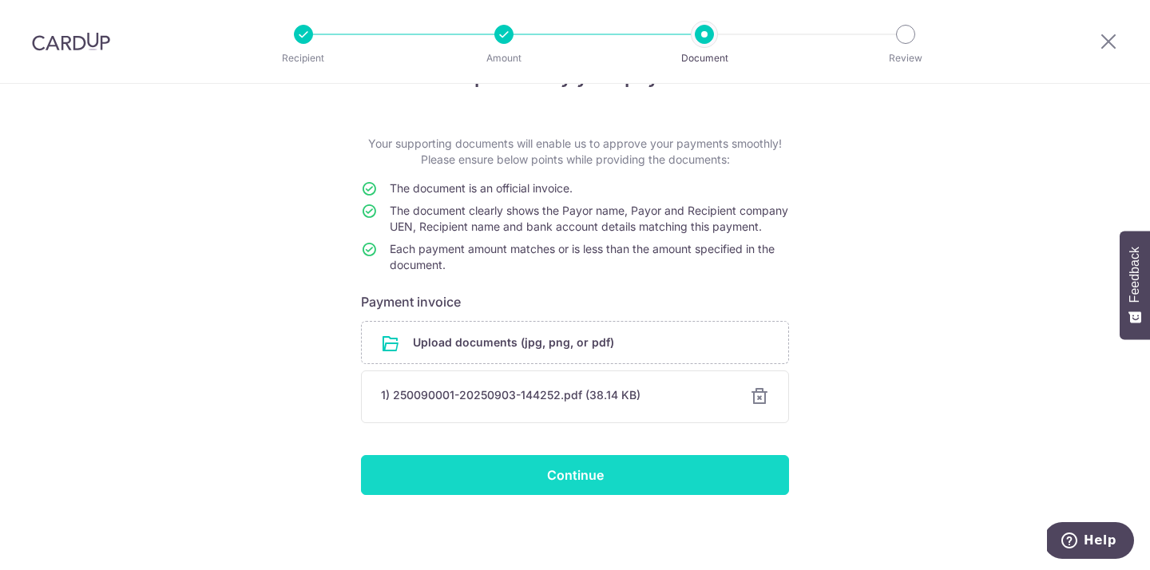
click at [384, 470] on input "Continue" at bounding box center [575, 475] width 428 height 40
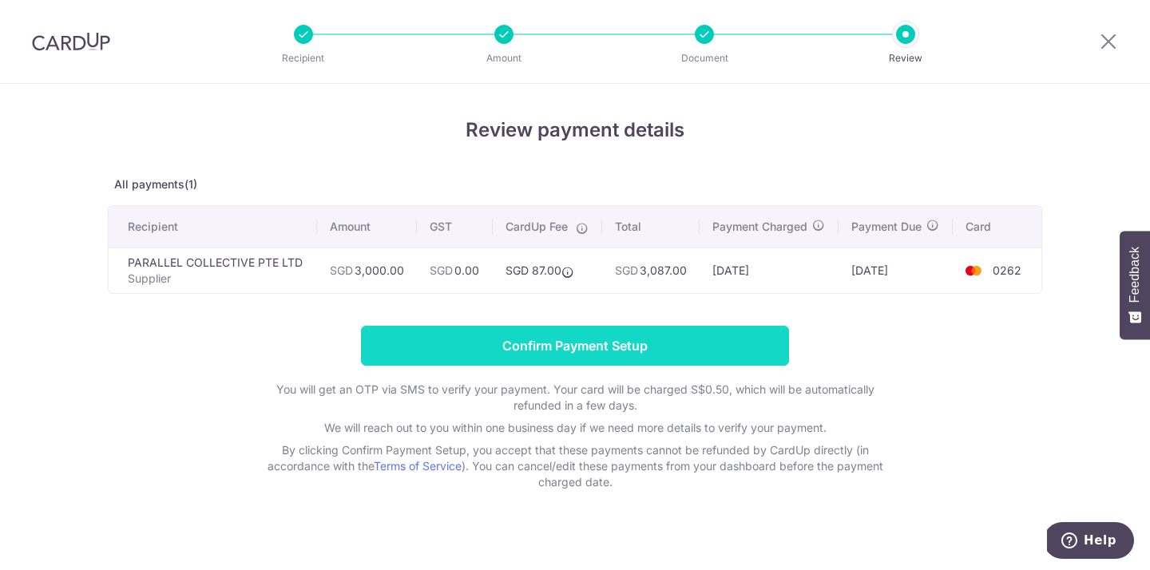
click at [399, 354] on input "Confirm Payment Setup" at bounding box center [575, 346] width 428 height 40
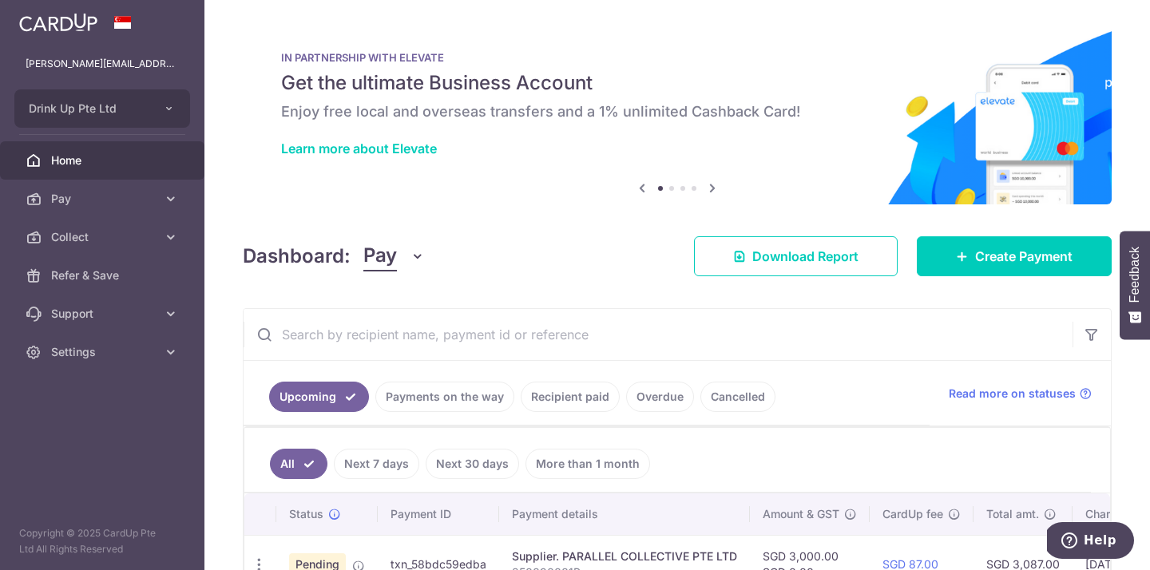
scroll to position [101, 0]
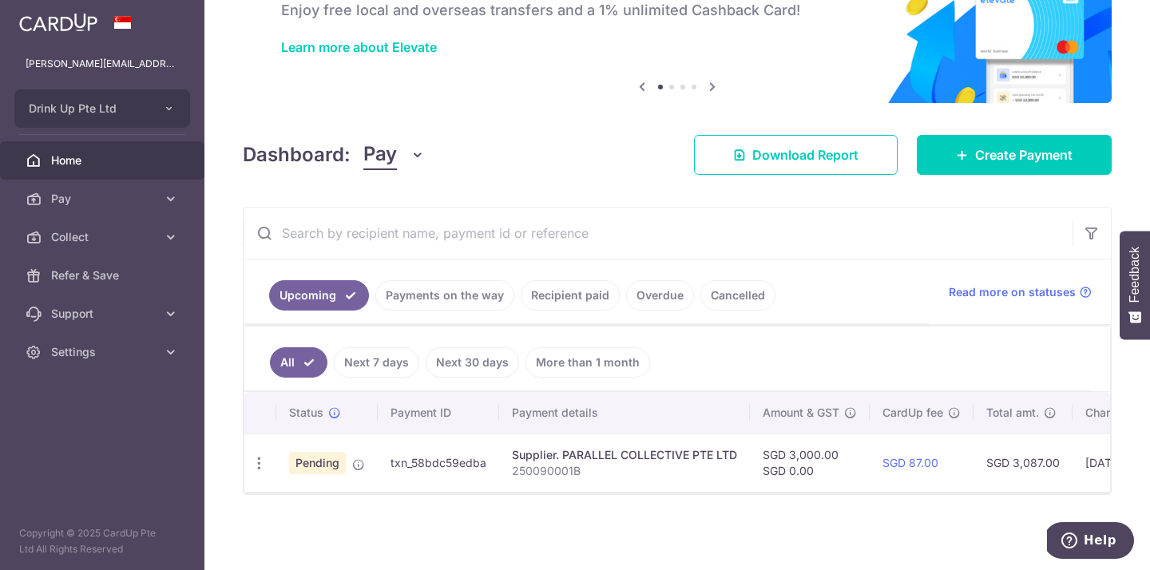
drag, startPoint x: 488, startPoint y: 462, endPoint x: 387, endPoint y: 461, distance: 101.5
click at [387, 462] on td "txn_58bdc59edba" at bounding box center [438, 463] width 121 height 58
copy td "txn_58bdc59edba"
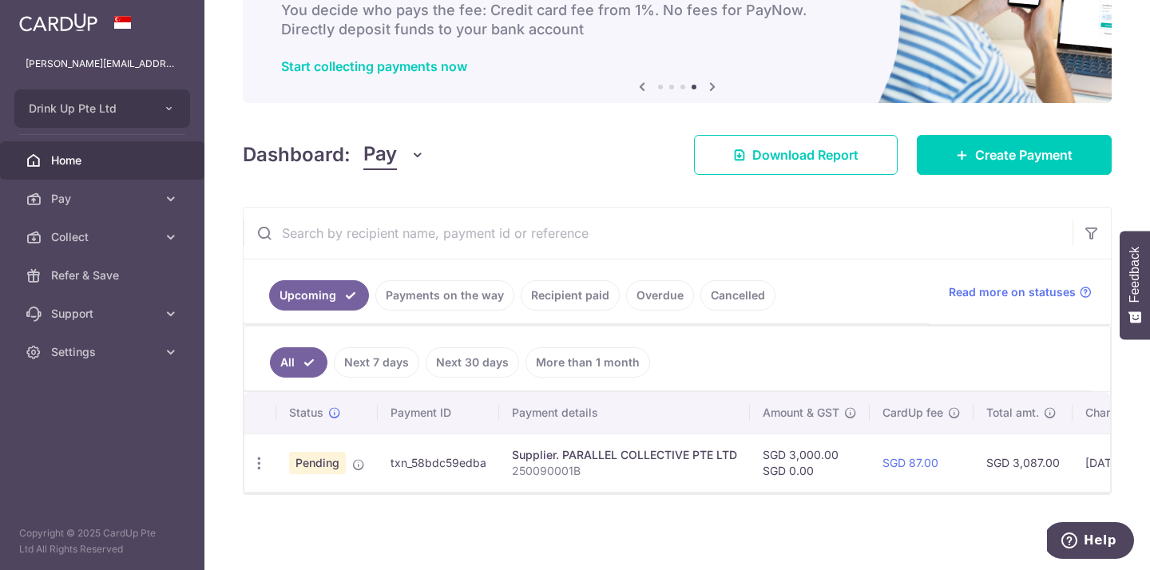
click at [483, 187] on div "× Pause Schedule Pause all future payments in this series Pause just this one p…" at bounding box center [677, 285] width 946 height 570
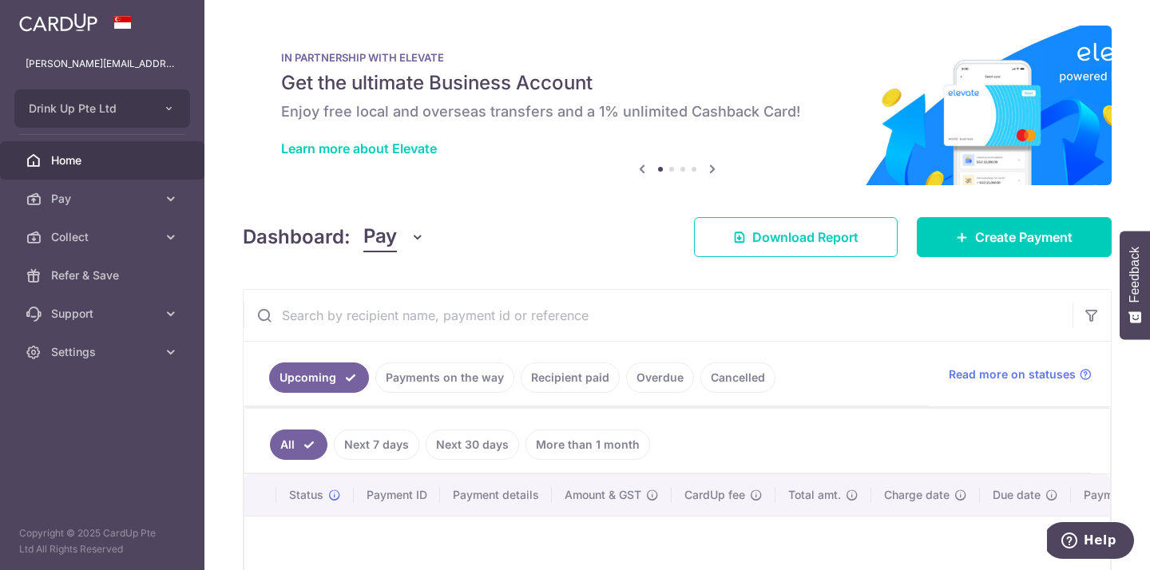
click at [436, 379] on link "Payments on the way" at bounding box center [444, 378] width 139 height 30
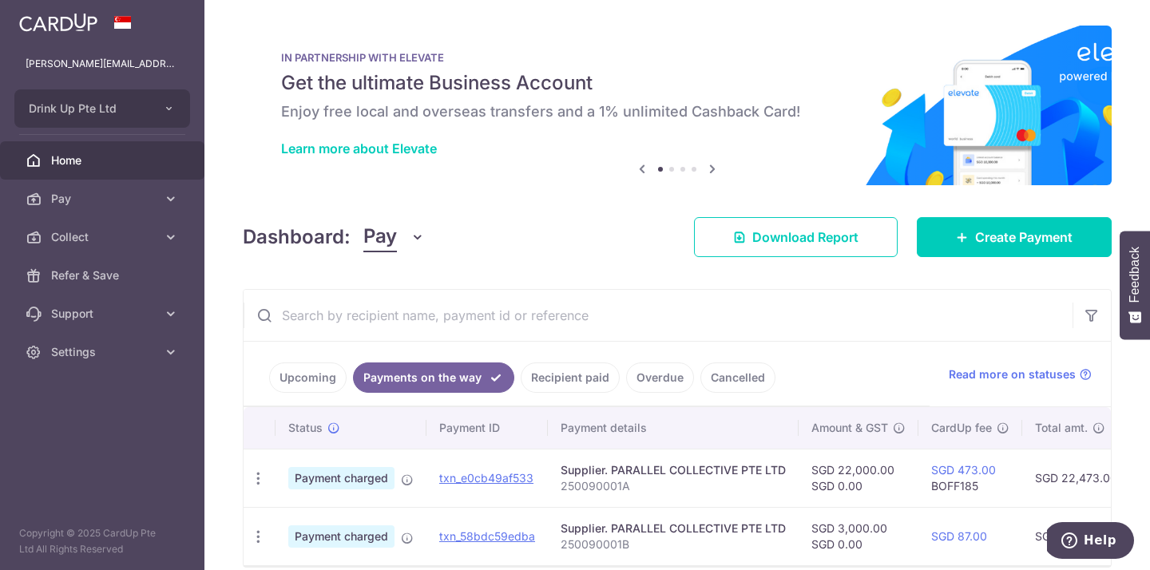
scroll to position [73, 0]
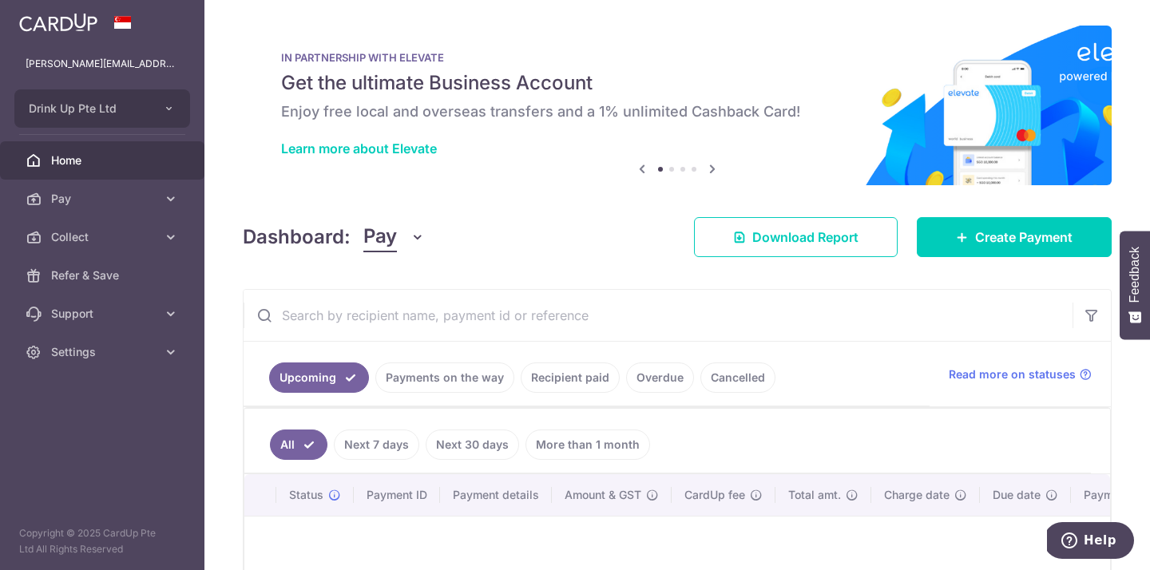
click at [457, 379] on link "Payments on the way" at bounding box center [444, 378] width 139 height 30
